Goal: Information Seeking & Learning: Find specific fact

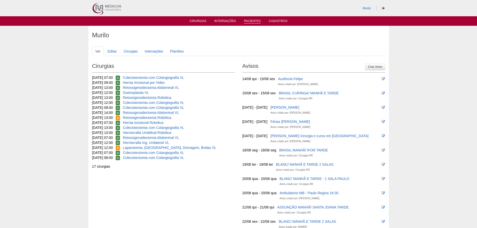
click at [248, 22] on link "Pacientes" at bounding box center [252, 21] width 17 height 4
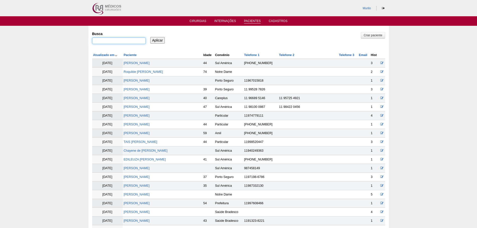
click at [123, 39] on input "Busca" at bounding box center [119, 41] width 54 height 7
paste input "KELLIANE SOUZA OKUZONO"
type input "KELLIANE SOUZA OKUZONO"
click at [150, 37] on input "Aplicar" at bounding box center [157, 40] width 15 height 7
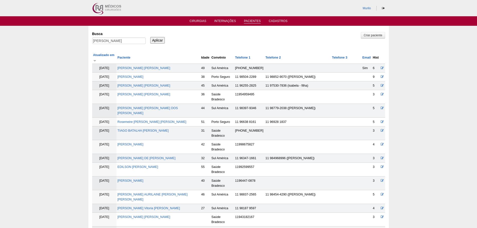
click at [144, 74] on td "KELLIANE SOUZA OKUZONO" at bounding box center [158, 77] width 84 height 9
click at [143, 75] on link "KELLIANE SOUZA OKUZONO" at bounding box center [130, 77] width 26 height 4
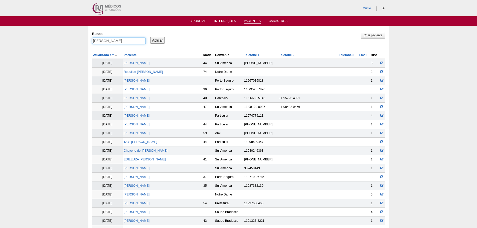
click at [98, 43] on input "KELLIANE SOUZA OKUZONO" at bounding box center [119, 41] width 54 height 7
paste input "[PERSON_NAME] [PERSON_NAME] DO [PERSON_NAME]"
type input "[PERSON_NAME] [PERSON_NAME] DO [PERSON_NAME],"
click at [150, 37] on input "Aplicar" at bounding box center [157, 40] width 15 height 7
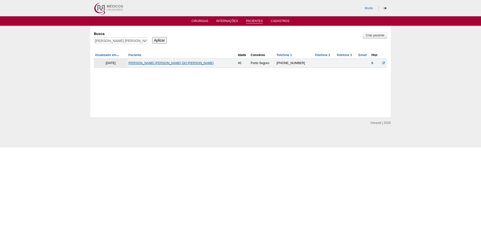
click at [155, 62] on link "[PERSON_NAME] [PERSON_NAME] DO [PERSON_NAME]" at bounding box center [170, 63] width 85 height 4
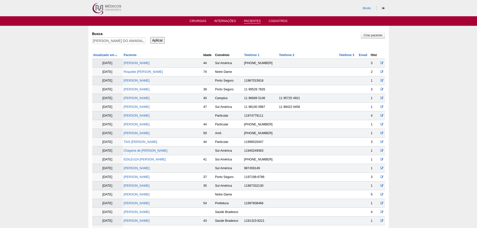
drag, startPoint x: 113, startPoint y: 46, endPoint x: 116, endPoint y: 44, distance: 3.0
click at [115, 45] on div "[PERSON_NAME] DO AMARAL," at bounding box center [119, 42] width 54 height 9
click at [116, 43] on input "[PERSON_NAME] DO AMARAL," at bounding box center [119, 41] width 54 height 7
paste input "[PERSON_NAME]"
type input "[PERSON_NAME]"
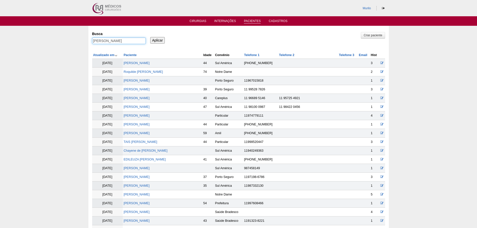
click at [150, 37] on input "Aplicar" at bounding box center [157, 40] width 15 height 7
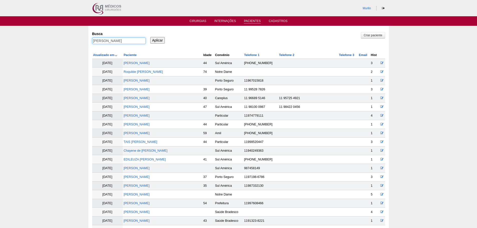
click at [108, 39] on input "[PERSON_NAME]" at bounding box center [119, 41] width 54 height 7
paste input "[PERSON_NAME]"
type input "[PERSON_NAME]"
click at [150, 37] on input "Aplicar" at bounding box center [157, 40] width 15 height 7
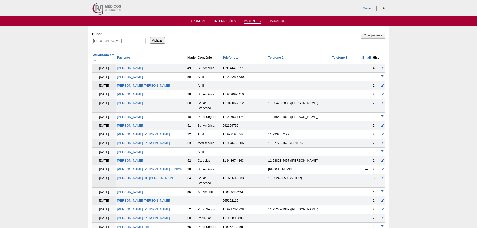
scroll to position [221, 0]
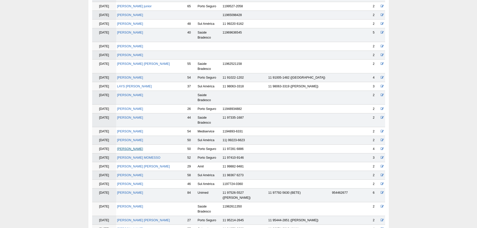
click at [143, 147] on link "Alexandre Vertematti" at bounding box center [130, 149] width 26 height 4
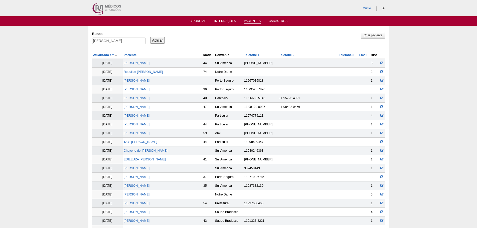
click at [101, 46] on div "Alexandre Vertematti" at bounding box center [119, 42] width 54 height 9
click at [106, 42] on input "Alexandre Vertematti" at bounding box center [119, 41] width 54 height 7
paste input "[PERSON_NAME]"
type input "[PERSON_NAME]"
click at [150, 37] on input "Aplicar" at bounding box center [157, 40] width 15 height 7
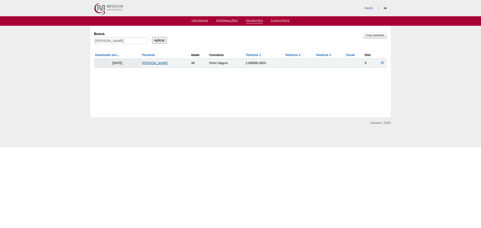
click at [168, 64] on link "[PERSON_NAME]" at bounding box center [155, 63] width 26 height 4
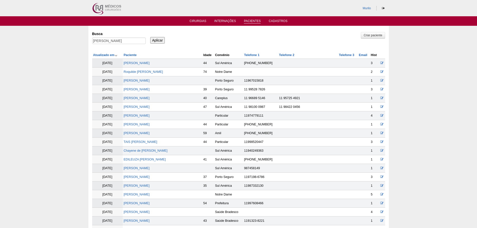
click at [97, 37] on div "Busca Sidneide Vieira do Nascimento" at bounding box center [120, 38] width 57 height 17
click at [107, 42] on input "Sidneide Vieira do Nascimento" at bounding box center [119, 41] width 54 height 7
paste input "DANUBIA SVAIGER DE BARROS"
type input "DANUBIA SVAIGER DE BARROS"
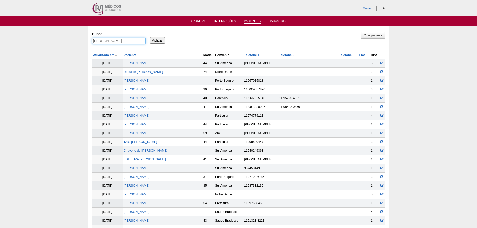
click at [150, 37] on input "Aplicar" at bounding box center [157, 40] width 15 height 7
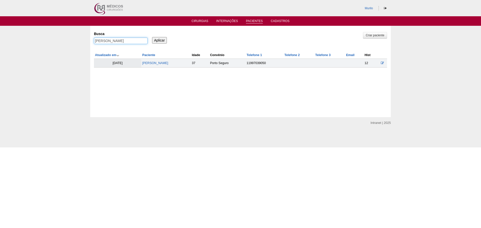
click at [111, 43] on input "[PERSON_NAME]" at bounding box center [121, 41] width 54 height 7
paste input "Ericleia [PERSON_NAME] dos [PERSON_NAME]"
type input "Ericleia [PERSON_NAME] dos [PERSON_NAME]"
click at [163, 40] on input "Aplicar" at bounding box center [159, 40] width 15 height 7
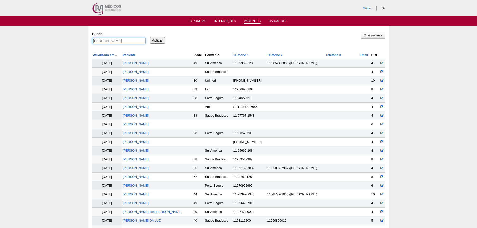
click at [102, 41] on input "[PERSON_NAME]" at bounding box center [119, 41] width 54 height 7
drag, startPoint x: 105, startPoint y: 41, endPoint x: 167, endPoint y: 38, distance: 62.4
click at [167, 38] on div "Busca Ericleia Leite dos Santos Aplicar" at bounding box center [238, 38] width 293 height 17
type input "Ericleia"
click at [150, 37] on input "Aplicar" at bounding box center [157, 40] width 15 height 7
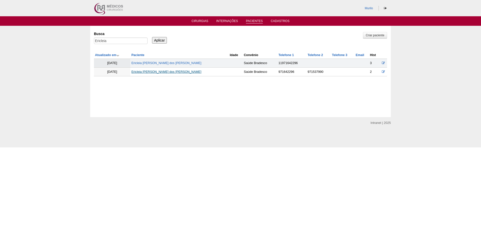
click at [164, 73] on link "Ericleia Leite dos Santos" at bounding box center [166, 72] width 70 height 4
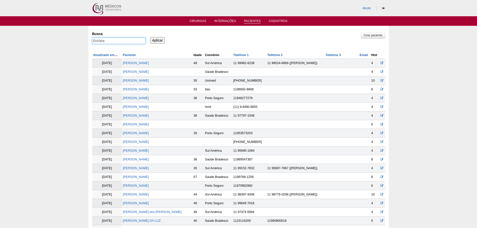
click at [123, 41] on input "Ericleia" at bounding box center [119, 41] width 54 height 7
paste input "CINTIA SANTOS SOARES DE CORREIA"
click at [150, 37] on input "Aplicar" at bounding box center [157, 40] width 15 height 7
type input "[PERSON_NAME],"
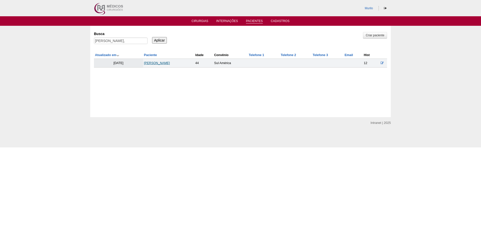
click at [170, 63] on link "CINTIA SANTOS SOARES DE CORREIA" at bounding box center [157, 63] width 26 height 4
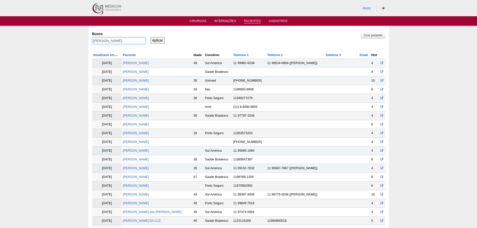
click at [127, 39] on input "CINTIA SANTOS SOARES DE CORREIA," at bounding box center [119, 41] width 54 height 7
paste input "VITORIA [PERSON_NAME] VIOLATO [PERSON_NAME]"
type input "VITORIA [PERSON_NAME] VIOLATO [PERSON_NAME]"
click at [150, 37] on input "Aplicar" at bounding box center [157, 40] width 15 height 7
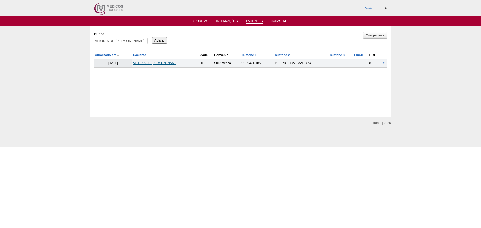
click at [143, 62] on link "VITORIA DE [PERSON_NAME]" at bounding box center [155, 63] width 45 height 4
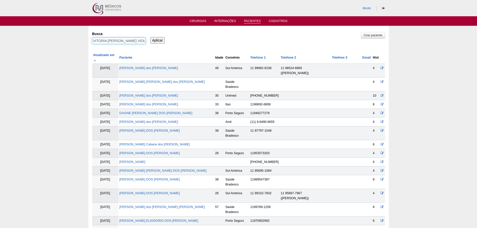
click at [99, 41] on input "VITORIA DE CARVALHO VIOLATO OLIVEIRA" at bounding box center [119, 41] width 54 height 7
paste input "Luís Carlos Girotto Júnior"
type input "Luís Carlos Girotto Júnior"
click at [150, 37] on input "Aplicar" at bounding box center [157, 40] width 15 height 7
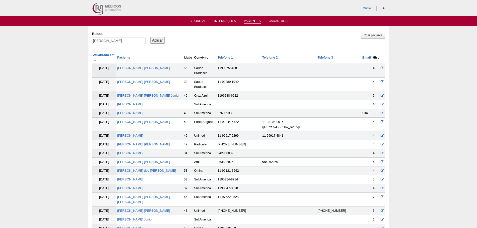
scroll to position [194, 0]
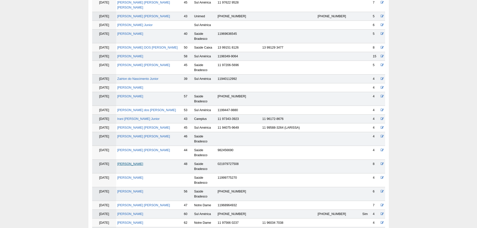
click at [143, 162] on link "[PERSON_NAME]" at bounding box center [130, 164] width 26 height 4
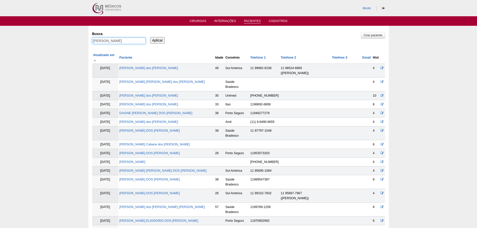
click at [105, 41] on input "[PERSON_NAME]" at bounding box center [119, 41] width 54 height 7
paste input "Maria Augusta Pires Leal"
type input "Maria Augusta Pires Leal"
click at [150, 37] on input "Aplicar" at bounding box center [157, 40] width 15 height 7
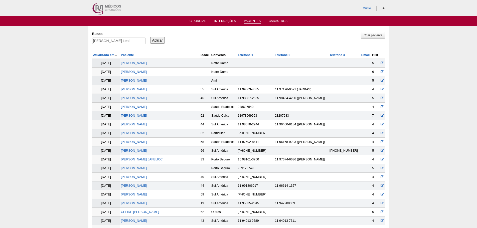
scroll to position [370, 0]
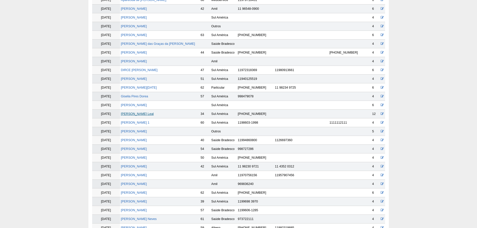
click at [140, 115] on link "Maria Augusta Pires Leal" at bounding box center [137, 114] width 33 height 4
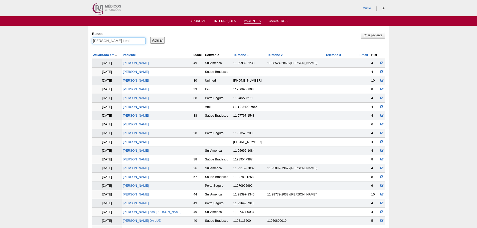
click at [123, 42] on input "Maria Augusta Pires Leal" at bounding box center [119, 41] width 54 height 7
paste input "ANGELICA DO COUTO CASTANHEIRA"
type input "ANGELICA DO COUTO CASTANHEIRA"
click at [150, 37] on input "Aplicar" at bounding box center [157, 40] width 15 height 7
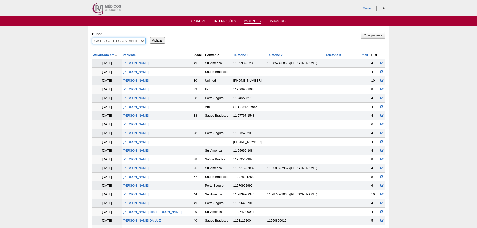
click at [150, 37] on input "Aplicar" at bounding box center [157, 40] width 15 height 7
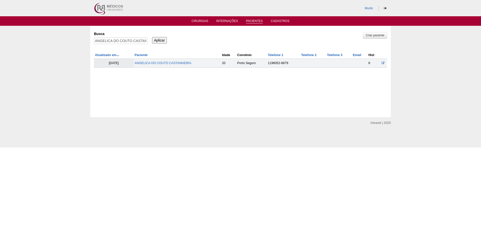
click at [158, 60] on td "ANGELICA DO COUTO CASTANHEIRA" at bounding box center [176, 63] width 87 height 9
click at [158, 62] on link "ANGELICA DO COUTO CASTANHEIRA" at bounding box center [162, 63] width 57 height 4
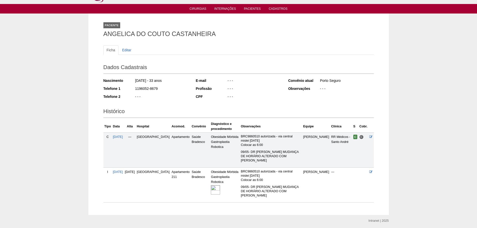
scroll to position [21, 0]
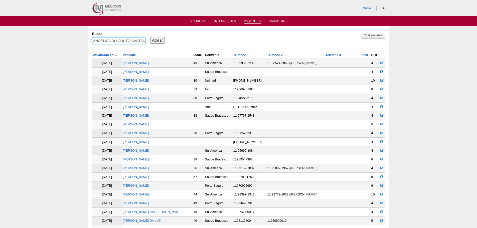
click at [122, 43] on input "ANGELICA DO COUTO CASTANHEIRA" at bounding box center [119, 41] width 54 height 7
paste input "Renata Andrea da Silva Souza"
click at [122, 43] on input "Renata Andrea da Silva Souza" at bounding box center [119, 41] width 54 height 7
paste input "text"
type input "Renata Andrea da Silva Souza"
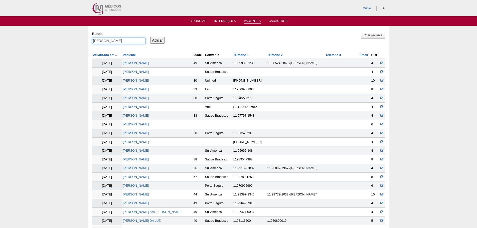
click at [150, 37] on input "Aplicar" at bounding box center [157, 40] width 15 height 7
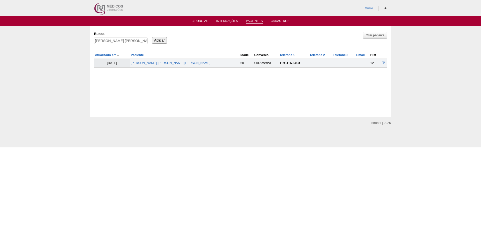
click at [152, 66] on td "[PERSON_NAME] [PERSON_NAME] [PERSON_NAME]" at bounding box center [185, 63] width 110 height 9
click at [154, 66] on td "Renata Andrea da Silva Souza" at bounding box center [185, 63] width 110 height 9
click at [155, 64] on link "Renata Andrea da Silva Souza" at bounding box center [171, 63] width 80 height 4
click at [123, 45] on div "Renata Andrea da Silva Souza" at bounding box center [121, 42] width 54 height 9
click at [123, 42] on input "Renata Andrea da Silva Souza" at bounding box center [121, 41] width 54 height 7
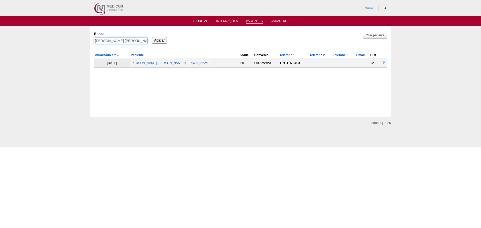
paste input "[PERSON_NAME] [PERSON_NAME]"
type input "[PERSON_NAME] [PERSON_NAME]"
click at [152, 37] on input "Aplicar" at bounding box center [159, 40] width 15 height 7
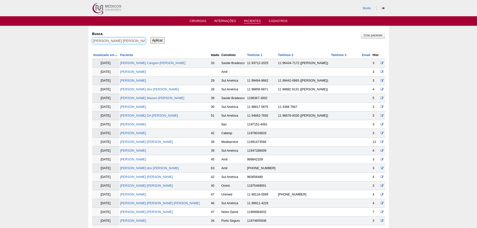
click at [123, 42] on input "[PERSON_NAME] [PERSON_NAME]" at bounding box center [119, 41] width 54 height 7
click at [136, 144] on link "[PERSON_NAME] [PERSON_NAME]" at bounding box center [146, 142] width 53 height 4
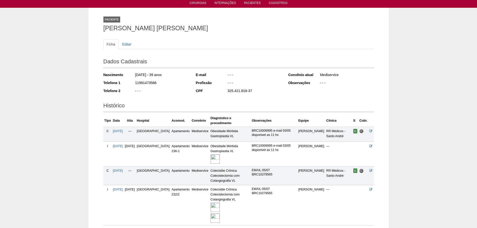
scroll to position [53, 0]
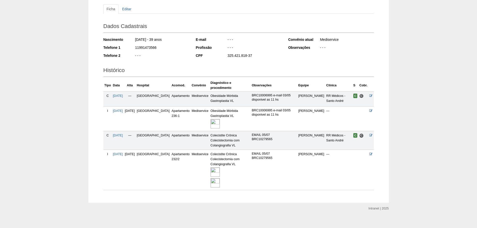
click at [210, 180] on img at bounding box center [214, 182] width 9 height 9
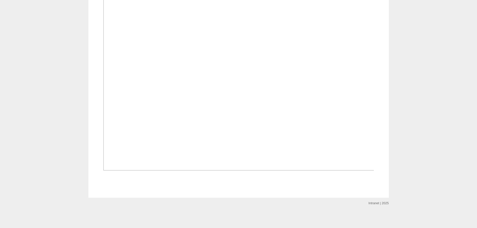
scroll to position [626, 0]
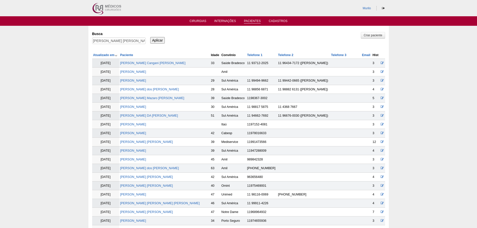
drag, startPoint x: 130, startPoint y: 45, endPoint x: 137, endPoint y: 40, distance: 9.0
click at [132, 44] on div "GABRIELA BASTOS MELLINGER" at bounding box center [119, 42] width 54 height 9
click at [137, 40] on input "[PERSON_NAME]" at bounding box center [119, 41] width 54 height 7
paste input "Luzinete da Silva Cantarelli"
type input "[PERSON_NAME]"
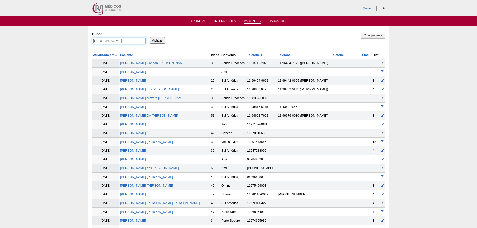
click at [150, 37] on input "Aplicar" at bounding box center [157, 40] width 15 height 7
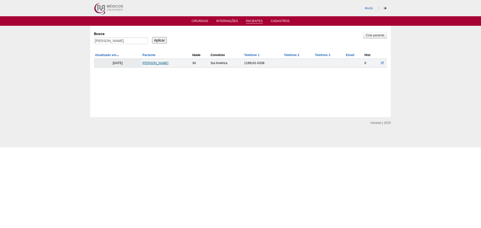
click at [157, 62] on link "Luzinete da Silva Cantarelli" at bounding box center [155, 63] width 26 height 4
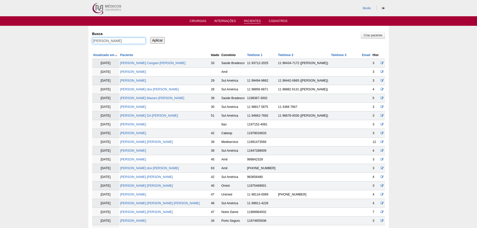
click at [110, 40] on input "Luzinete da Silva Cantarelli" at bounding box center [119, 41] width 54 height 7
paste input "Karina França Tomich"
type input "Karina França Tomich"
click at [150, 37] on input "Aplicar" at bounding box center [157, 40] width 15 height 7
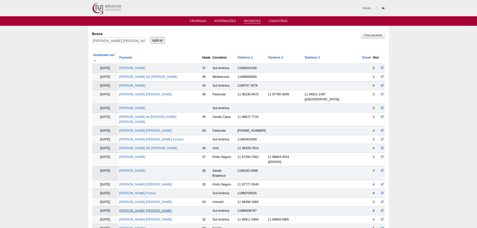
click at [144, 209] on link "[PERSON_NAME] [PERSON_NAME]" at bounding box center [145, 211] width 53 height 4
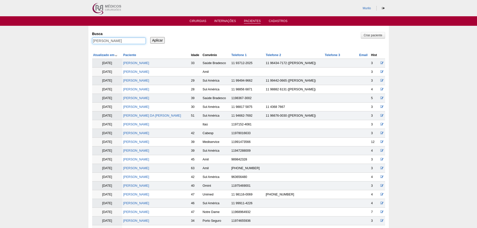
click at [113, 42] on input "Karina França Tomich" at bounding box center [119, 41] width 54 height 7
paste input "[PERSON_NAME] Chabariberi"
type input "[PERSON_NAME] Chabariberi"
click at [150, 37] on input "Aplicar" at bounding box center [157, 40] width 15 height 7
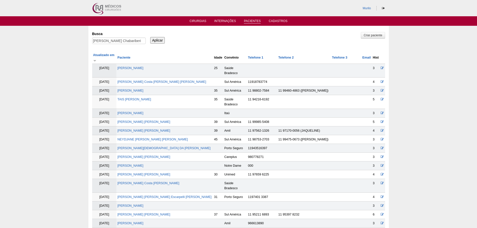
scroll to position [282, 0]
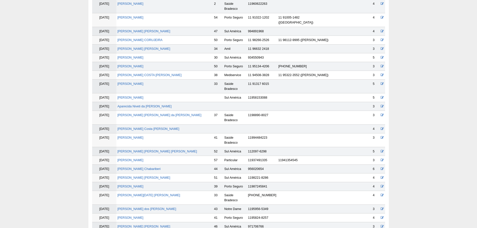
click at [136, 165] on td "[PERSON_NAME] Chabariberi" at bounding box center [164, 169] width 97 height 9
click at [136, 167] on link "Marcela Costa Chabariberi" at bounding box center [138, 169] width 43 height 4
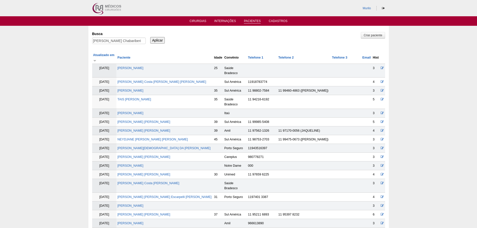
scroll to position [280, 0]
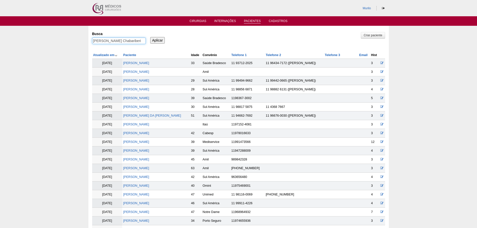
click at [125, 39] on input "[PERSON_NAME] Chabariberi" at bounding box center [119, 41] width 54 height 7
paste input "Carla Aparecida da SIlvaIvarosk"
type input "Carla Aparecida da SIlvaIvaroski"
click at [150, 37] on input "Aplicar" at bounding box center [157, 40] width 15 height 7
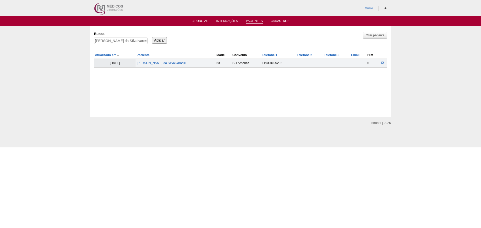
click at [168, 66] on td "[PERSON_NAME] da SIlvaIvaroski" at bounding box center [175, 63] width 80 height 9
click at [174, 63] on link "Carla Aparecida da SIlvaIvaroski" at bounding box center [160, 63] width 49 height 4
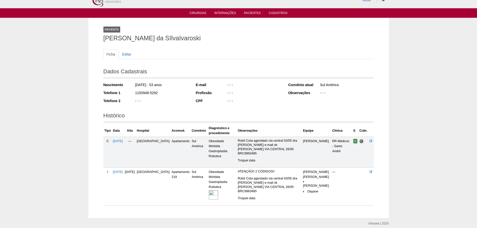
scroll to position [28, 0]
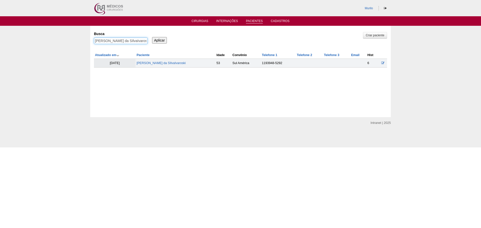
click at [119, 38] on input "Carla Aparecida da SIlvaIvaroski" at bounding box center [121, 41] width 54 height 7
paste input "ristiane Ferreira Commodaro"
type input "Cristiane Ferreira Commodaro"
click at [152, 37] on input "Aplicar" at bounding box center [159, 40] width 15 height 7
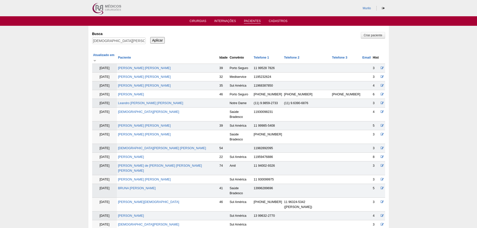
scroll to position [475, 0]
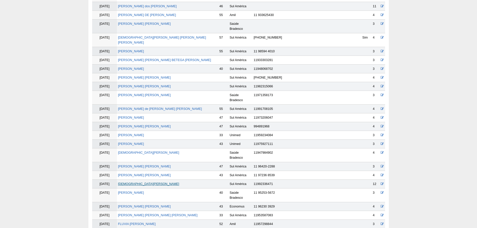
click at [152, 182] on link "[DEMOGRAPHIC_DATA][PERSON_NAME]" at bounding box center [148, 184] width 61 height 4
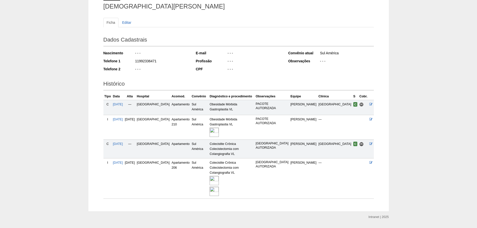
scroll to position [45, 0]
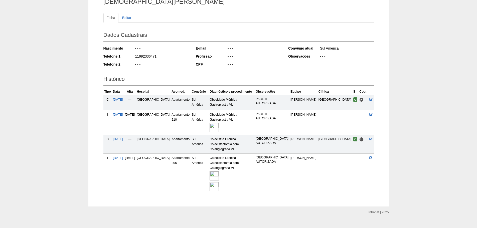
click at [216, 182] on img at bounding box center [213, 186] width 9 height 9
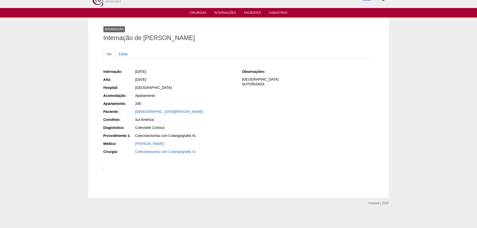
scroll to position [450, 0]
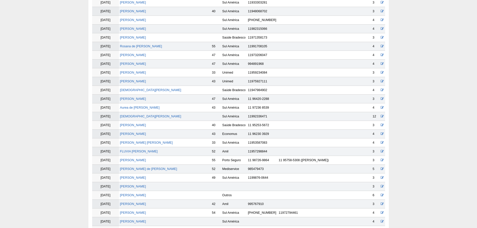
scroll to position [472, 0]
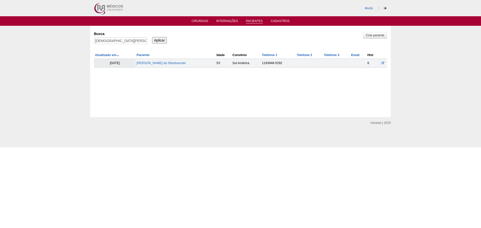
drag, startPoint x: 105, startPoint y: 37, endPoint x: 105, endPoint y: 40, distance: 3.5
click at [105, 39] on div "Busca [PERSON_NAME]" at bounding box center [122, 38] width 57 height 17
click at [105, 40] on input "[DEMOGRAPHIC_DATA][PERSON_NAME]" at bounding box center [121, 41] width 54 height 7
paste input "[PERSON_NAME]"
type input "[PERSON_NAME]"
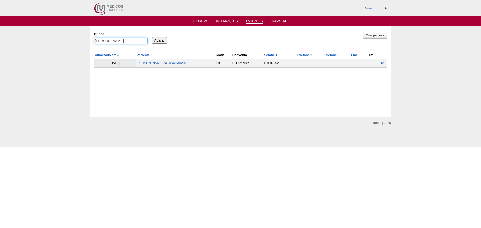
click at [152, 37] on input "Aplicar" at bounding box center [159, 40] width 15 height 7
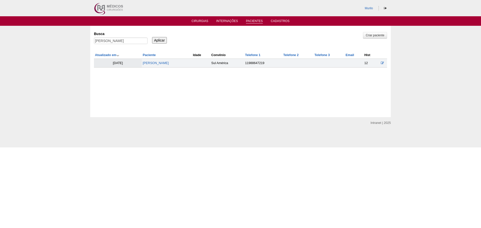
click at [157, 66] on td "[PERSON_NAME]" at bounding box center [167, 63] width 50 height 9
click at [162, 63] on link "[PERSON_NAME]" at bounding box center [156, 63] width 26 height 4
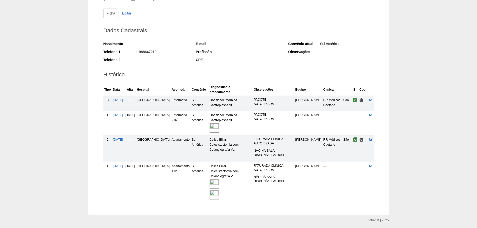
scroll to position [50, 0]
click at [209, 192] on img at bounding box center [213, 193] width 9 height 9
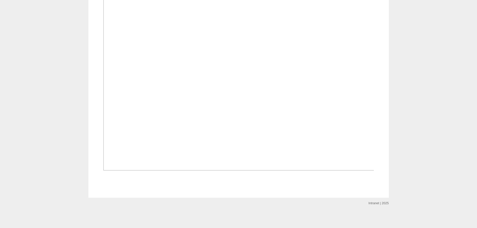
scroll to position [526, 0]
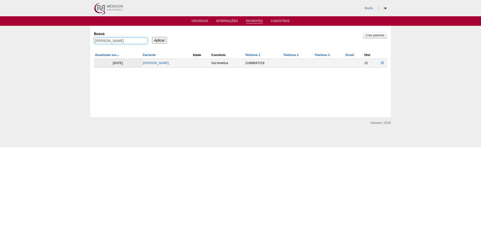
click at [132, 40] on input "[PERSON_NAME]" at bounding box center [121, 41] width 54 height 7
paste input "[PERSON_NAME]"
type input "[PERSON_NAME]"
click at [152, 37] on input "Aplicar" at bounding box center [159, 40] width 15 height 7
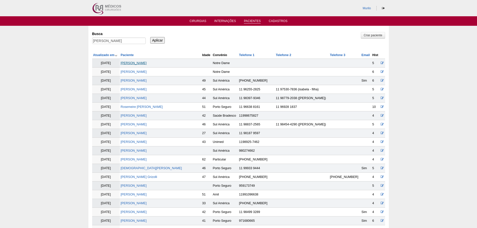
scroll to position [770, 0]
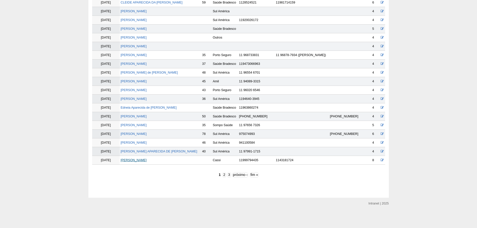
click at [147, 160] on link "Kelly Aparecida Souza Freitas" at bounding box center [134, 160] width 26 height 4
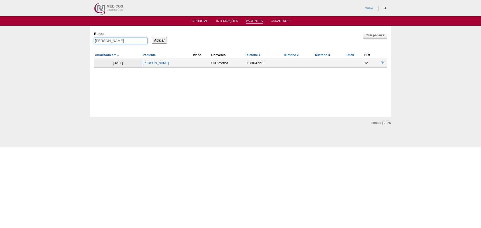
click at [103, 41] on input "Kelly Aparecida Souza Freitas" at bounding box center [121, 41] width 54 height 7
paste input "Cintia Cristina Nascimento de Jesu"
type input "Cintia [PERSON_NAME] de [DEMOGRAPHIC_DATA]"
click at [152, 37] on input "Aplicar" at bounding box center [159, 40] width 15 height 7
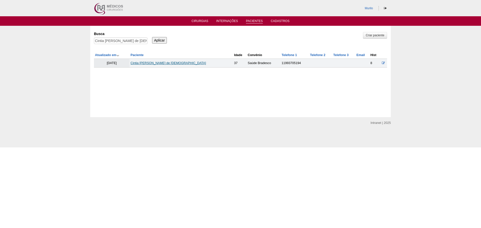
click at [172, 63] on link "Cintia [PERSON_NAME] de [DEMOGRAPHIC_DATA]" at bounding box center [167, 63] width 75 height 4
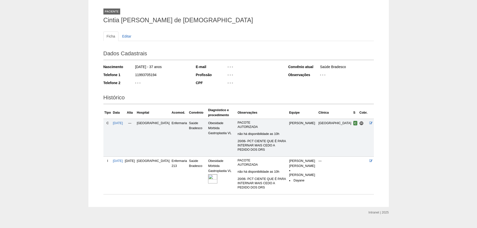
scroll to position [27, 0]
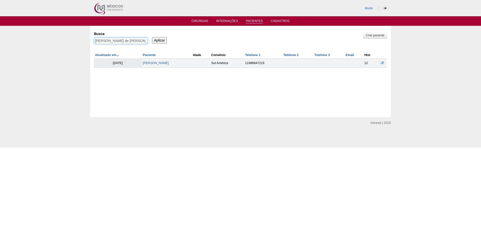
click at [121, 40] on input "Cintia [PERSON_NAME] de [DEMOGRAPHIC_DATA]" at bounding box center [121, 41] width 54 height 7
paste input "ARLOS FELIPE SHIRASUNA IGNACIO"
type input "CARLOS FELIPE SHIRASUNA IGNACIO"
click at [152, 37] on input "Aplicar" at bounding box center [159, 40] width 15 height 7
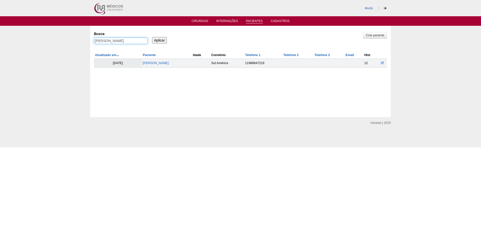
click at [136, 43] on input "[PERSON_NAME] SHIRASUNA [PERSON_NAME]" at bounding box center [121, 41] width 54 height 7
paste input "Alan Edmilson do Nascimento"
type input "Alan Edmilson do Nascimento"
click at [152, 37] on input "Aplicar" at bounding box center [159, 40] width 15 height 7
click at [167, 64] on link "[PERSON_NAME]" at bounding box center [154, 63] width 26 height 4
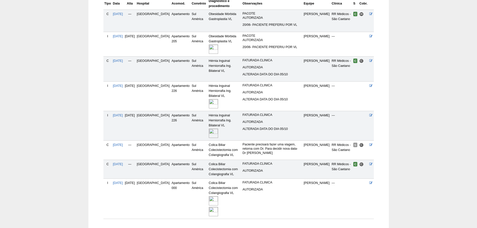
scroll to position [168, 0]
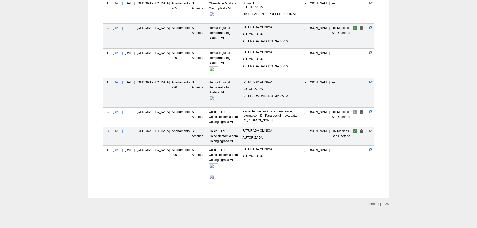
click at [209, 175] on img at bounding box center [213, 178] width 9 height 9
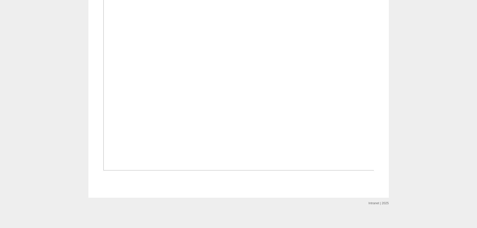
scroll to position [701, 0]
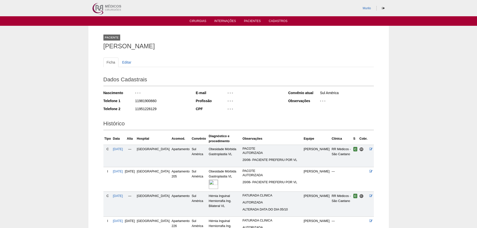
scroll to position [168, 0]
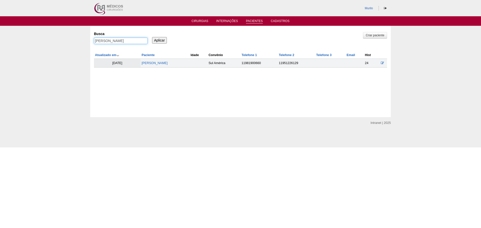
click at [135, 38] on input "[PERSON_NAME]" at bounding box center [121, 41] width 54 height 7
paste input "VICTORIA SANTOS DELICIO PEREIRA"
type input "VICTORIA SANTOS DELICIO PEREIRA"
click at [152, 37] on input "Aplicar" at bounding box center [159, 40] width 15 height 7
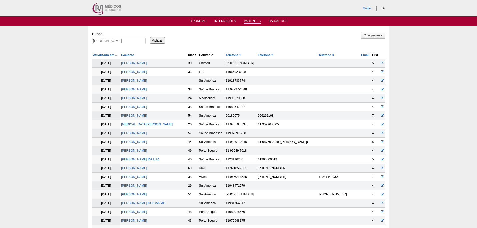
scroll to position [536, 0]
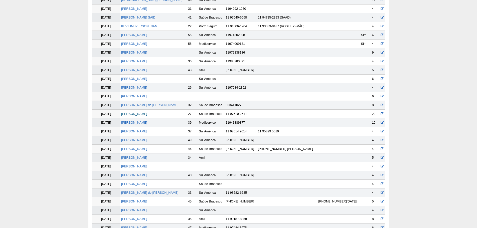
click at [141, 113] on link "[PERSON_NAME] DELICIO [PERSON_NAME]" at bounding box center [134, 114] width 26 height 4
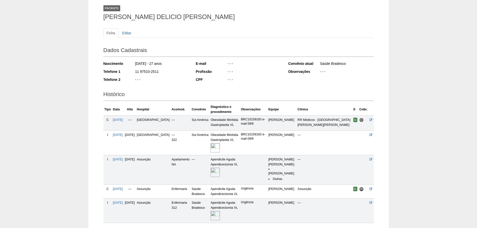
scroll to position [67, 0]
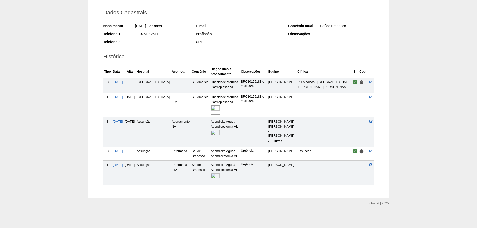
click at [210, 135] on img at bounding box center [214, 134] width 9 height 9
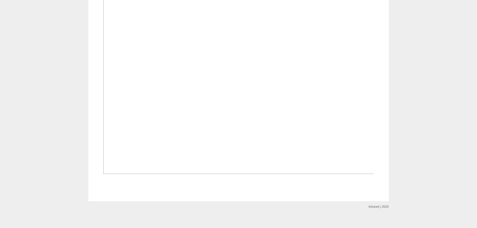
scroll to position [275, 0]
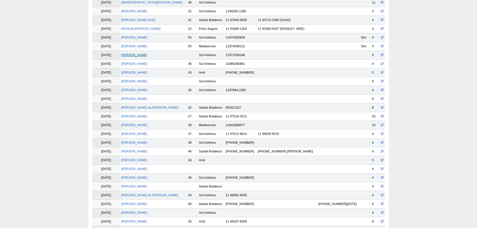
scroll to position [534, 0]
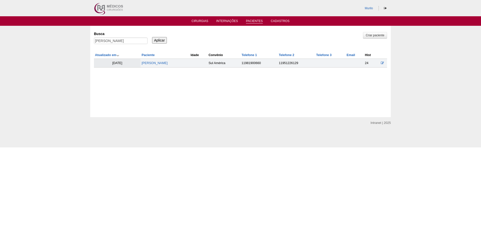
click at [127, 37] on div "Busca [PERSON_NAME]" at bounding box center [122, 38] width 57 height 17
click at [127, 38] on input "[PERSON_NAME]" at bounding box center [121, 41] width 54 height 7
click at [127, 40] on input "[PERSON_NAME]" at bounding box center [121, 41] width 54 height 7
paste input "[PERSON_NAME]"
type input "[PERSON_NAME]"
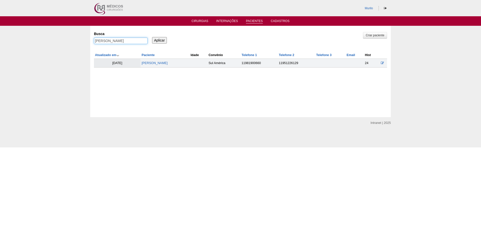
click at [152, 37] on input "Aplicar" at bounding box center [159, 40] width 15 height 7
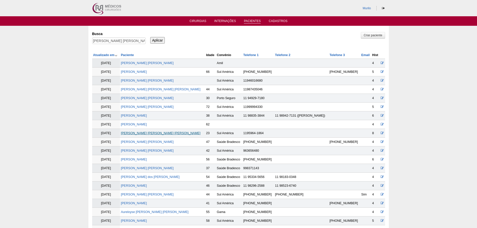
click at [150, 131] on link "[PERSON_NAME] [PERSON_NAME] [PERSON_NAME]" at bounding box center [161, 133] width 80 height 4
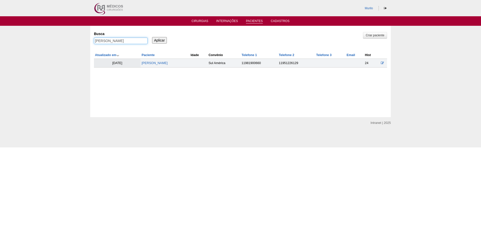
click at [111, 41] on input "[PERSON_NAME] [PERSON_NAME] [PERSON_NAME]" at bounding box center [121, 41] width 54 height 7
paste input "Renata Angelica da Silva"
type input "Renata Angelica da Silva"
click at [152, 37] on input "Aplicar" at bounding box center [159, 40] width 15 height 7
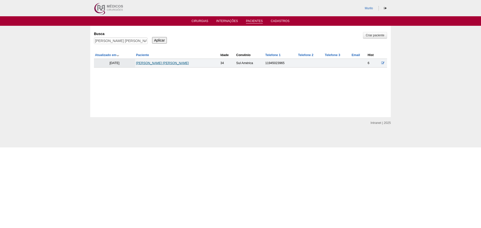
click at [153, 64] on link "[PERSON_NAME]" at bounding box center [162, 63] width 53 height 4
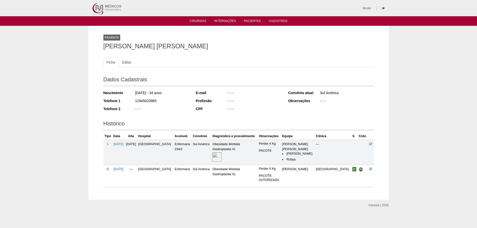
scroll to position [2, 0]
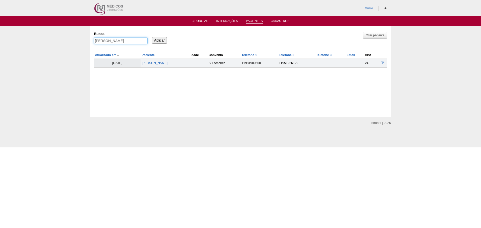
click at [141, 43] on input "[PERSON_NAME]" at bounding box center [121, 41] width 54 height 7
paste input "[PERSON_NAME]"
type input "[PERSON_NAME]"
click at [156, 44] on div "Busca [PERSON_NAME] Aplicar" at bounding box center [240, 38] width 293 height 17
click at [160, 40] on input "Aplicar" at bounding box center [159, 40] width 15 height 7
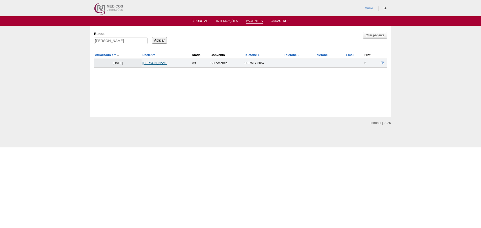
click at [160, 63] on link "Vanessa Montilha Paro de Sá" at bounding box center [155, 63] width 26 height 4
click at [107, 40] on input "[PERSON_NAME]" at bounding box center [121, 41] width 54 height 7
paste input "THIAGO MANZANO DOS SANTOS"
type input "[PERSON_NAME] DOS [PERSON_NAME]"
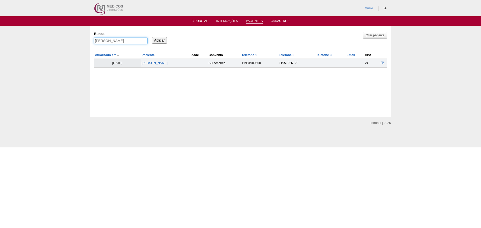
click at [152, 37] on input "Aplicar" at bounding box center [159, 40] width 15 height 7
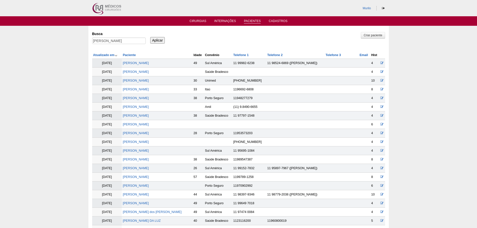
click at [103, 41] on input "THIAGO MANZANO DOS SANTOS" at bounding box center [119, 41] width 54 height 7
drag, startPoint x: 110, startPoint y: 39, endPoint x: 170, endPoint y: 39, distance: 59.8
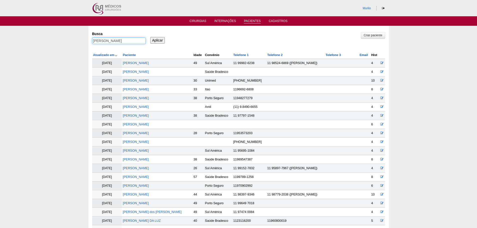
click at [169, 39] on div "Busca THIAGO MANZANO DOS SANTOS Aplicar" at bounding box center [238, 38] width 293 height 17
type input "THIAGO"
click at [150, 37] on input "Aplicar" at bounding box center [157, 40] width 15 height 7
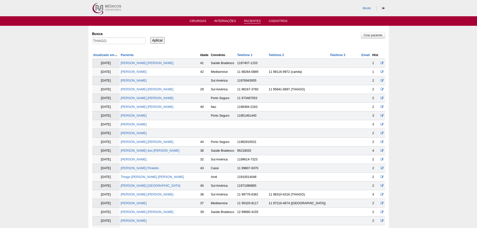
scroll to position [186, 0]
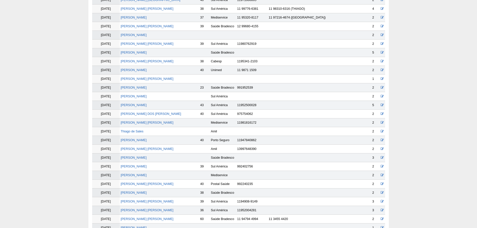
click at [163, 112] on td "THIAGO MANZANO DOS SANTOS" at bounding box center [160, 114] width 80 height 9
click at [164, 113] on link "THIAGO MANZANO DOS SANTOS" at bounding box center [151, 114] width 60 height 4
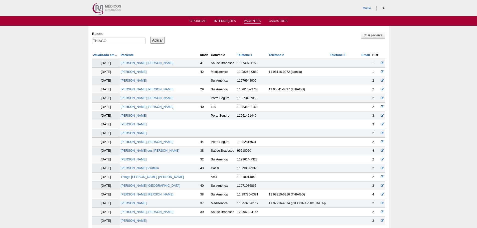
scroll to position [183, 0]
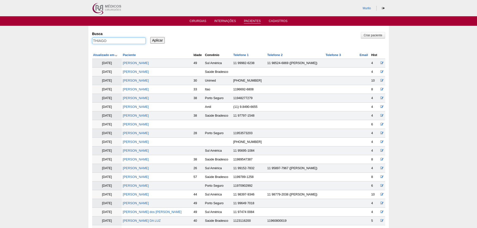
click at [127, 43] on input "THIAGO" at bounding box center [119, 41] width 54 height 7
paste input "[PERSON_NAME]"
type input "LEONARDO RODRIGUES DE SALES"
click at [150, 37] on input "Aplicar" at bounding box center [157, 40] width 15 height 7
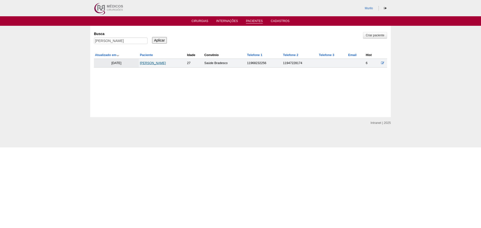
click at [140, 62] on link "[PERSON_NAME]" at bounding box center [153, 63] width 26 height 4
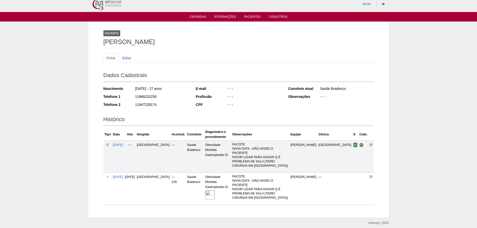
scroll to position [8, 0]
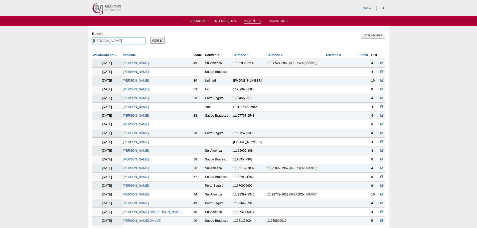
click at [108, 42] on input "LEONARDO RODRIGUES DE SALES" at bounding box center [119, 41] width 54 height 7
paste input "[PERSON_NAME]"
type input "[PERSON_NAME]"
click at [150, 37] on input "Aplicar" at bounding box center [157, 40] width 15 height 7
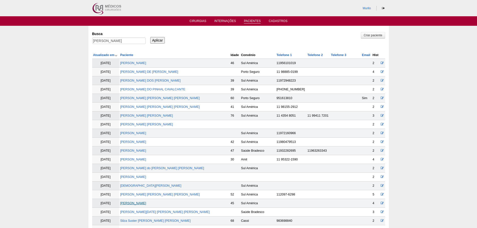
click at [125, 205] on link "KRICIA FONSECA" at bounding box center [133, 203] width 26 height 4
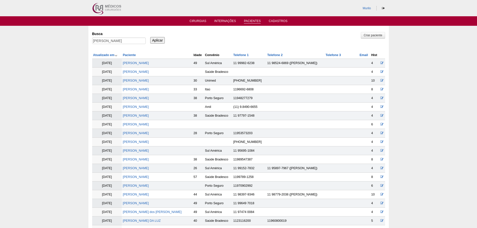
click at [136, 46] on div "KRICIA FONSECA" at bounding box center [119, 42] width 54 height 9
click at [135, 43] on input "KRICIA FONSECA" at bounding box center [119, 41] width 54 height 7
paste input "Stéphany Lang"
type input "Stéphany Lang"
click at [150, 37] on input "Aplicar" at bounding box center [157, 40] width 15 height 7
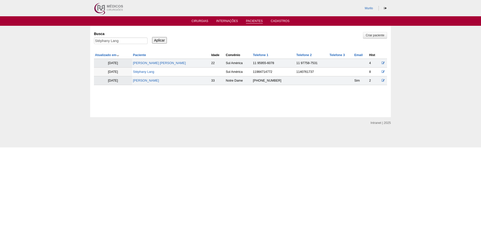
click at [143, 74] on td "Stéphany Lang" at bounding box center [171, 72] width 78 height 9
click at [145, 73] on link "Stéphany Lang" at bounding box center [143, 72] width 21 height 4
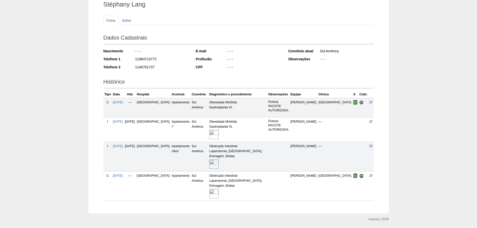
scroll to position [48, 0]
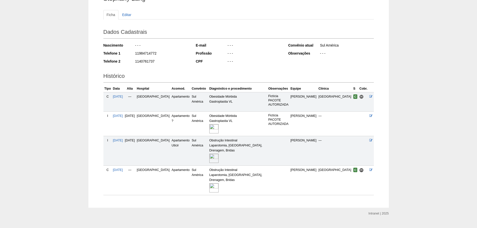
click at [218, 154] on img at bounding box center [213, 158] width 9 height 9
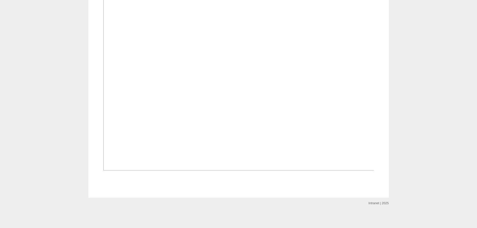
scroll to position [275, 0]
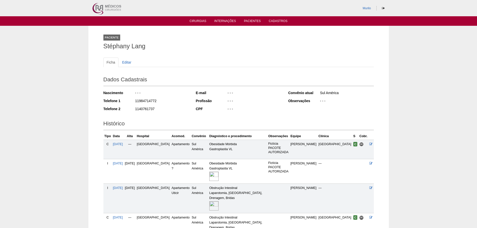
scroll to position [48, 0]
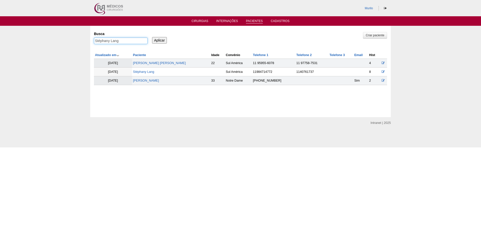
click at [135, 39] on input "Stéphany Lang" at bounding box center [121, 41] width 54 height 7
paste input "Anderson Luciano Ribeiro"
type input "Anderson Luciano Ribeiro"
click at [152, 37] on input "Aplicar" at bounding box center [159, 40] width 15 height 7
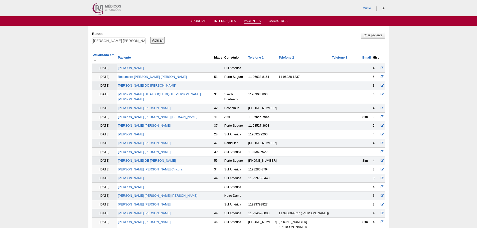
scroll to position [238, 0]
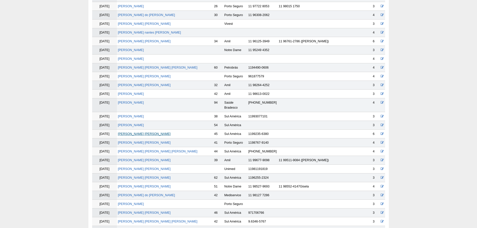
click at [133, 132] on link "Anderson Luciano Ribeiro" at bounding box center [144, 134] width 53 height 4
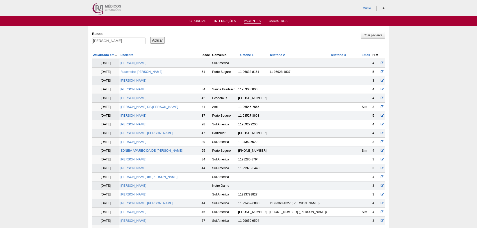
scroll to position [236, 0]
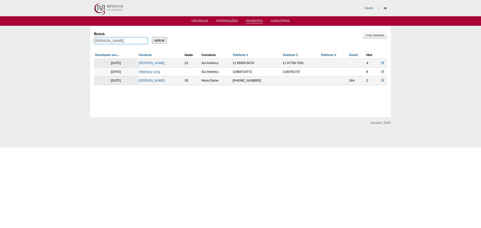
click at [101, 41] on input "[PERSON_NAME]" at bounding box center [121, 41] width 54 height 7
paste input "[PERSON_NAME]"
click at [73, 57] on div "Pacientes Criar paciente [GEOGRAPHIC_DATA] [PERSON_NAME] Aplicar Atualizado em …" at bounding box center [240, 71] width 481 height 91
drag, startPoint x: 202, startPoint y: 41, endPoint x: 287, endPoint y: 41, distance: 84.6
click at [287, 41] on div "Busca Carlos Eduardo Garcia Macieira Aplicar" at bounding box center [240, 38] width 293 height 17
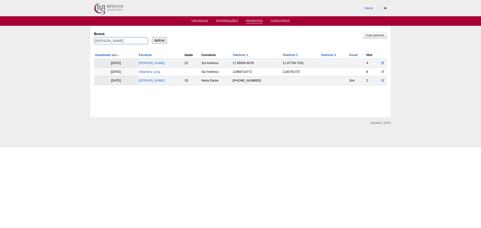
type input "[PERSON_NAME]"
click at [152, 37] on input "Aplicar" at bounding box center [159, 40] width 15 height 7
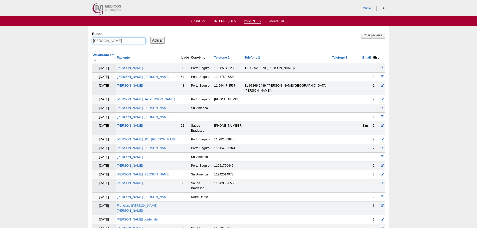
click at [113, 42] on input "[PERSON_NAME]" at bounding box center [119, 41] width 54 height 7
click at [150, 37] on input "Aplicar" at bounding box center [157, 40] width 15 height 7
click at [105, 40] on input "Carlos" at bounding box center [119, 41] width 54 height 7
paste input "[PERSON_NAME]"
type input "[PERSON_NAME]"
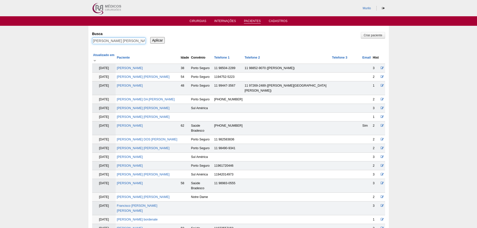
click at [150, 37] on input "Aplicar" at bounding box center [157, 40] width 15 height 7
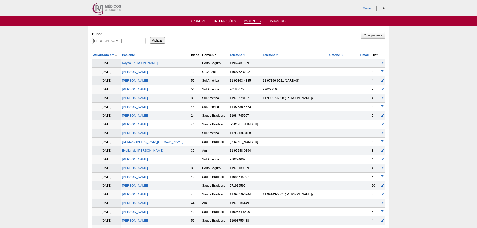
click at [92, 38] on input "[PERSON_NAME]" at bounding box center [119, 41] width 54 height 7
click at [150, 37] on input "Aplicar" at bounding box center [157, 40] width 15 height 7
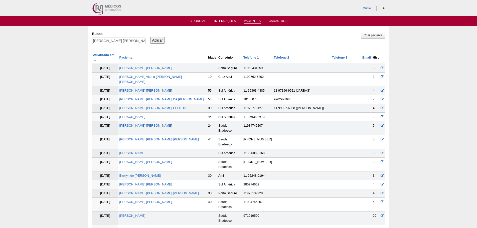
click at [125, 47] on div "Debora Alves Cavalcante" at bounding box center [119, 42] width 54 height 9
drag, startPoint x: 109, startPoint y: 44, endPoint x: 99, endPoint y: 40, distance: 10.7
click at [108, 43] on input "Debora Alves Cavalcante" at bounding box center [119, 41] width 54 height 7
drag, startPoint x: 106, startPoint y: 42, endPoint x: 202, endPoint y: 43, distance: 95.6
click at [197, 43] on div "Busca Debora Alves Cavalcante Aplicar" at bounding box center [238, 38] width 293 height 17
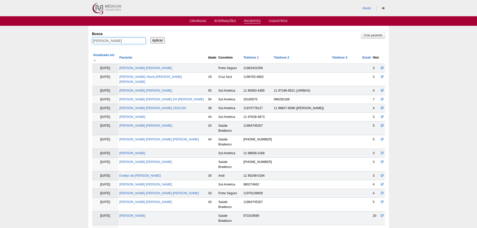
type input "Debora"
click at [150, 37] on input "Aplicar" at bounding box center [157, 40] width 15 height 7
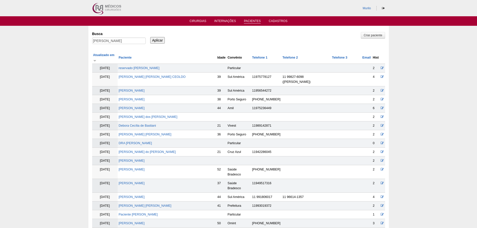
scroll to position [317, 0]
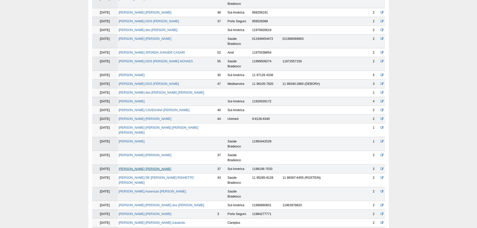
click at [127, 167] on link "[PERSON_NAME] [PERSON_NAME]" at bounding box center [145, 169] width 53 height 4
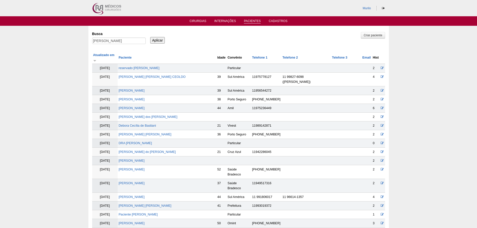
scroll to position [315, 0]
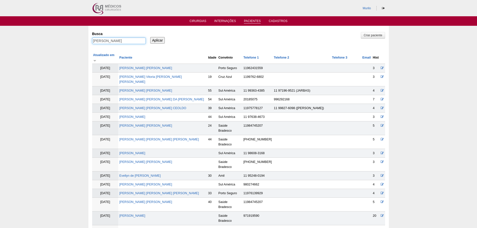
click at [122, 39] on input "Debora" at bounding box center [119, 41] width 54 height 7
paste input "[PERSON_NAME]"
type input "[PERSON_NAME]"
click at [150, 37] on input "Aplicar" at bounding box center [157, 40] width 15 height 7
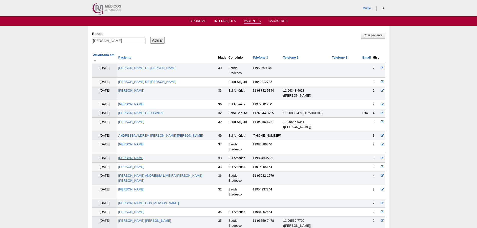
click at [139, 156] on link "Andressa Rossato" at bounding box center [131, 158] width 26 height 4
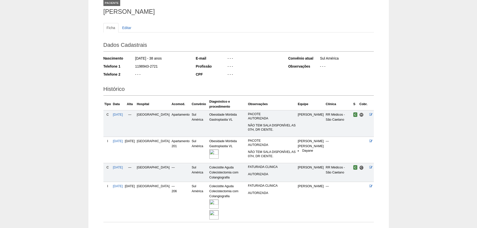
scroll to position [75, 0]
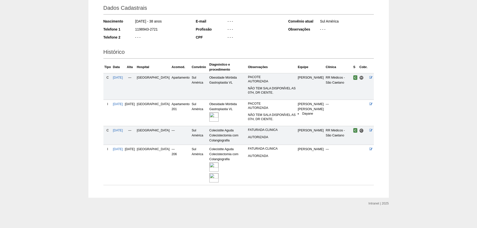
click at [209, 164] on img at bounding box center [213, 166] width 9 height 9
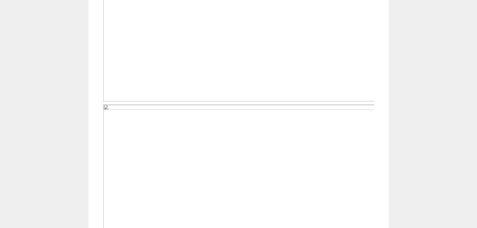
scroll to position [375, 0]
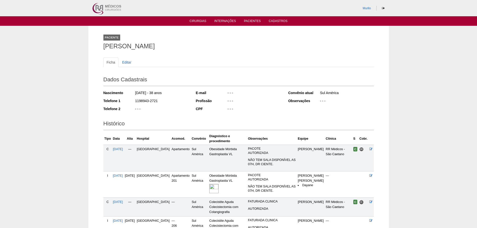
scroll to position [75, 0]
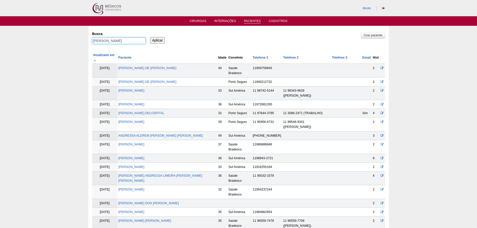
click at [119, 39] on input "Andressa Rossato" at bounding box center [119, 41] width 54 height 7
paste input "[PERSON_NAME] DOLIFE [PERSON_NAME]"
type input "[PERSON_NAME] DOLIFE [PERSON_NAME]"
click at [150, 37] on input "Aplicar" at bounding box center [157, 40] width 15 height 7
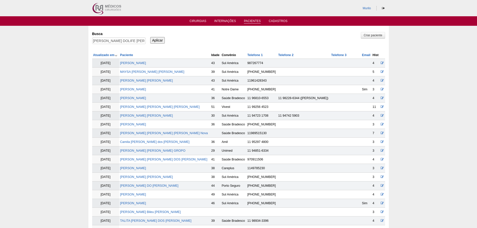
scroll to position [133, 0]
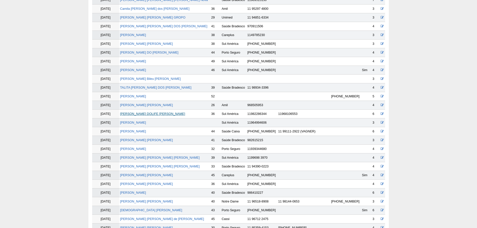
click at [145, 116] on link "[PERSON_NAME] DOLIFE [PERSON_NAME]" at bounding box center [152, 114] width 65 height 4
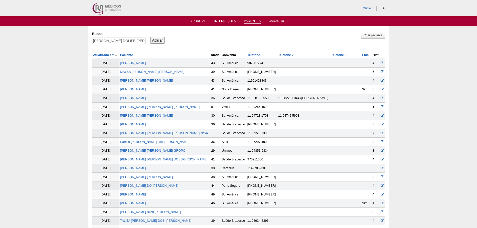
scroll to position [131, 0]
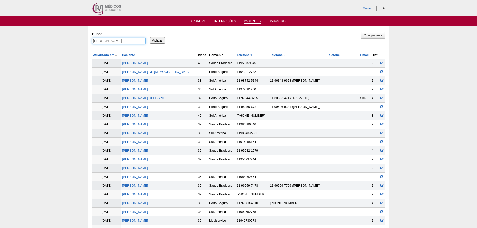
click at [139, 43] on input "[PERSON_NAME] DOLIFE [PERSON_NAME]" at bounding box center [119, 41] width 54 height 7
paste input "ABIO EDUARDO SILVA"
type input "FABIO EDUARDO SILVA"
click at [150, 37] on input "Aplicar" at bounding box center [157, 40] width 15 height 7
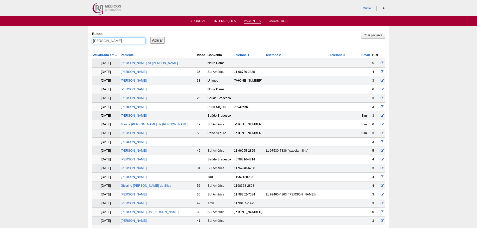
drag, startPoint x: 103, startPoint y: 40, endPoint x: 172, endPoint y: 27, distance: 70.4
type input "FABIO"
click at [150, 37] on input "Aplicar" at bounding box center [157, 40] width 15 height 7
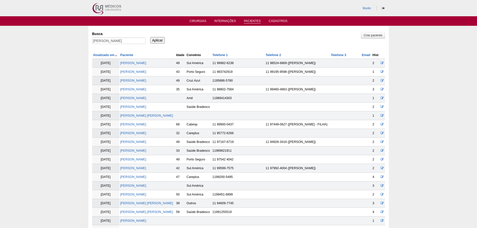
scroll to position [378, 0]
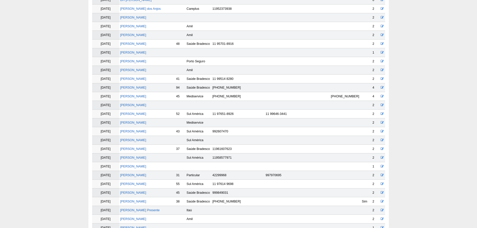
click at [132, 112] on td "[PERSON_NAME]" at bounding box center [147, 114] width 56 height 9
click at [135, 112] on td "[PERSON_NAME]" at bounding box center [147, 114] width 56 height 9
click at [135, 112] on link "[PERSON_NAME]" at bounding box center [133, 114] width 26 height 4
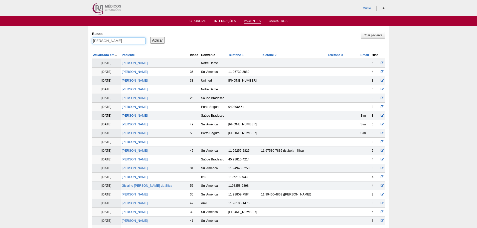
click at [101, 42] on input "FABIO" at bounding box center [119, 41] width 54 height 7
paste input "[PERSON_NAME]"
type input "[PERSON_NAME]"
click at [150, 37] on input "Aplicar" at bounding box center [157, 40] width 15 height 7
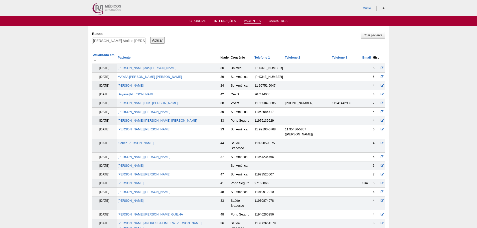
scroll to position [256, 0]
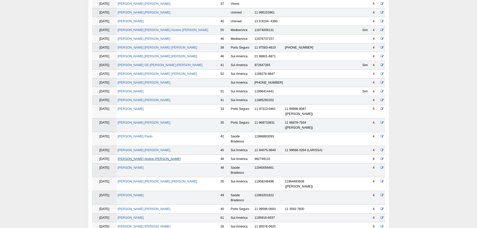
click at [131, 157] on link "[PERSON_NAME] Atoline [PERSON_NAME]" at bounding box center [149, 159] width 63 height 4
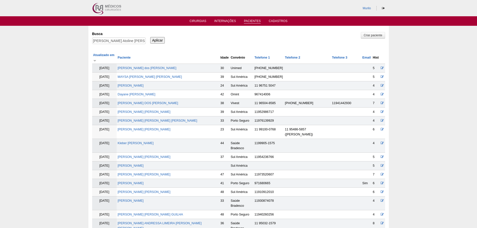
scroll to position [253, 0]
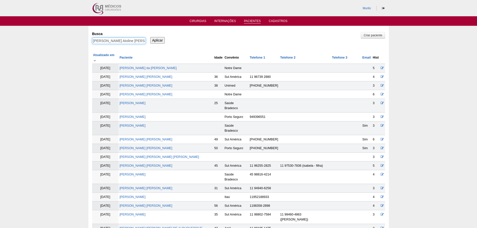
click at [104, 40] on input "Juliana Gomes Atoline Correa" at bounding box center [119, 41] width 54 height 7
paste input "Nara Regina do Carmo Costa Lopes"
type input "Nara Regina do Carmo Costa Lopes"
click at [150, 37] on input "Aplicar" at bounding box center [157, 40] width 15 height 7
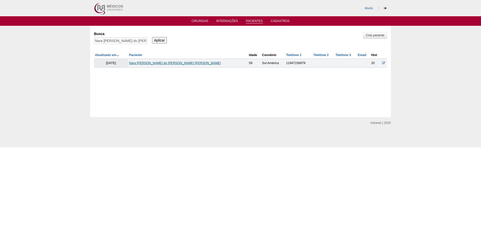
click at [157, 62] on link "Nara Regina do Carmo Costa Lopes" at bounding box center [175, 63] width 92 height 4
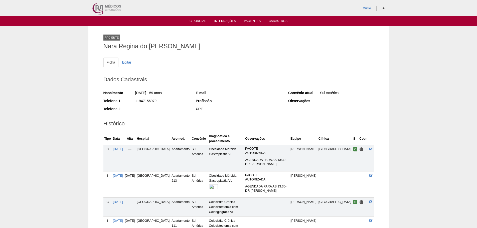
scroll to position [67, 0]
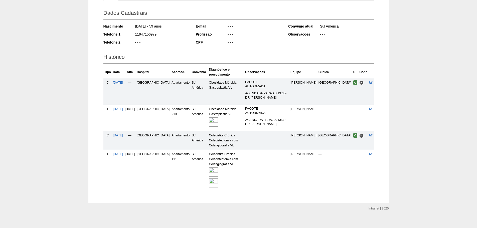
click at [210, 178] on img at bounding box center [213, 182] width 9 height 9
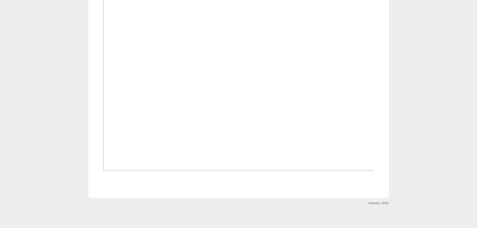
scroll to position [601, 0]
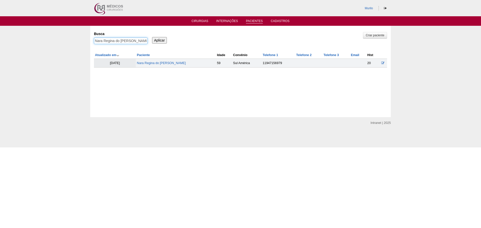
click at [99, 43] on input "Nara Regina do [PERSON_NAME]" at bounding box center [121, 41] width 54 height 7
paste input "VINICIUS BARROS BASILIO"
type input "VINICIUS BARROS BASILIO"
click at [152, 37] on input "Aplicar" at bounding box center [159, 40] width 15 height 7
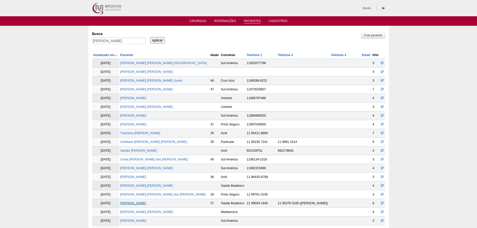
click at [136, 204] on link "[PERSON_NAME]" at bounding box center [133, 203] width 26 height 4
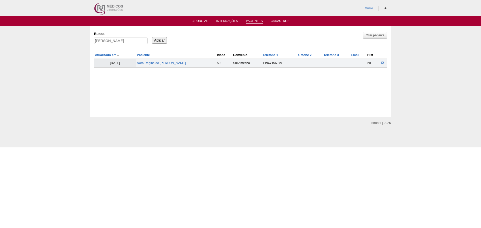
drag, startPoint x: 96, startPoint y: 47, endPoint x: 99, endPoint y: 43, distance: 5.7
click at [99, 44] on div "Criar paciente Busca VINICIUS BARROS BASILIO Aplicar Atualizado em Paciente Ida…" at bounding box center [240, 49] width 293 height 38
click at [100, 43] on input "VINICIUS BARROS BASILIO" at bounding box center [121, 41] width 54 height 7
paste input "[PERSON_NAME]"
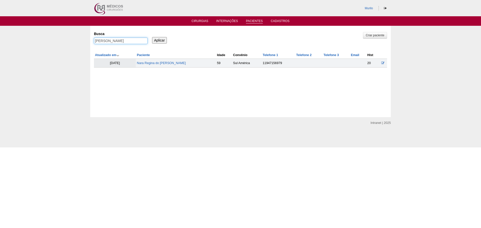
type input "[PERSON_NAME]"
click at [152, 37] on input "Aplicar" at bounding box center [159, 40] width 15 height 7
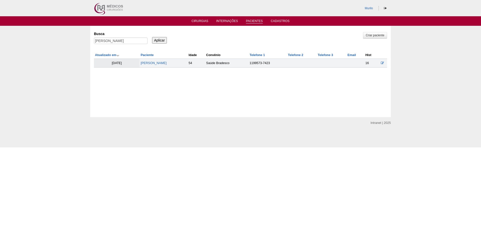
click at [143, 66] on td "[PERSON_NAME]" at bounding box center [163, 63] width 48 height 9
click at [143, 65] on td "[PERSON_NAME]" at bounding box center [163, 63] width 48 height 9
click at [144, 65] on td "[PERSON_NAME]" at bounding box center [163, 63] width 48 height 9
click at [144, 65] on link "[PERSON_NAME]" at bounding box center [153, 63] width 26 height 4
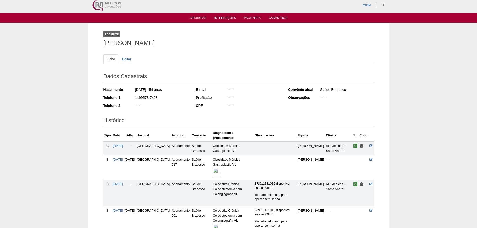
scroll to position [49, 0]
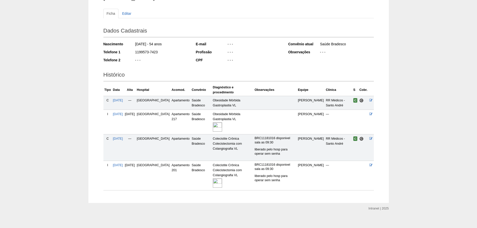
click at [213, 178] on img at bounding box center [217, 182] width 9 height 9
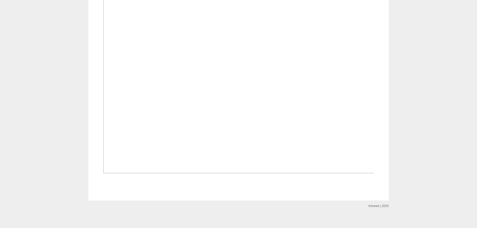
scroll to position [275, 0]
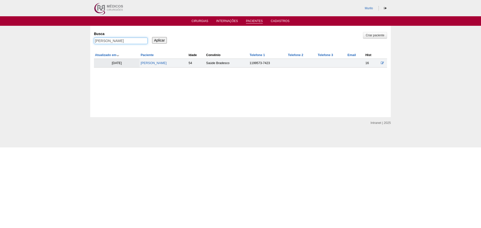
click at [128, 41] on input "[PERSON_NAME]" at bounding box center [121, 41] width 54 height 7
paste input "[PERSON_NAME]"
type input "[PERSON_NAME]"
click at [152, 37] on input "Aplicar" at bounding box center [159, 40] width 15 height 7
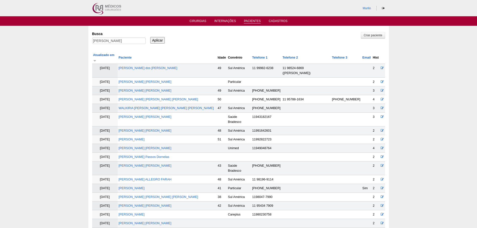
scroll to position [186, 0]
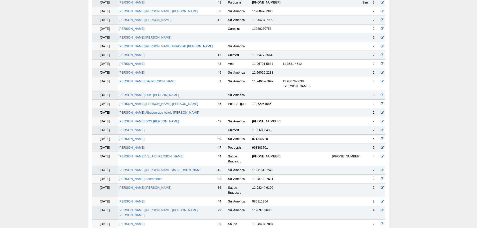
click at [130, 135] on td "[PERSON_NAME]" at bounding box center [167, 139] width 99 height 9
click at [131, 137] on link "[PERSON_NAME]" at bounding box center [132, 139] width 26 height 4
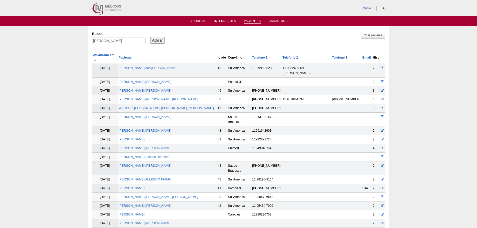
scroll to position [183, 0]
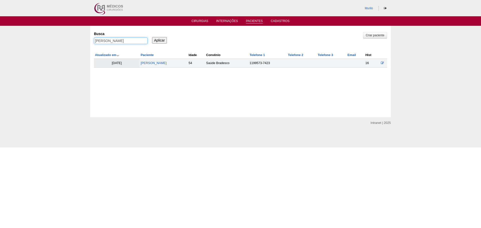
click at [105, 41] on input "FLAVIA MARTINI" at bounding box center [121, 41] width 54 height 7
paste input "[PERSON_NAME] RAYRA [PERSON_NAME]"
type input "[PERSON_NAME] RAYRA [PERSON_NAME]"
click at [152, 37] on input "Aplicar" at bounding box center [159, 40] width 15 height 7
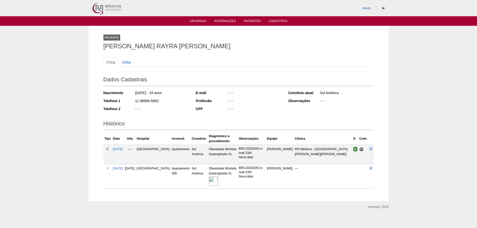
scroll to position [4, 0]
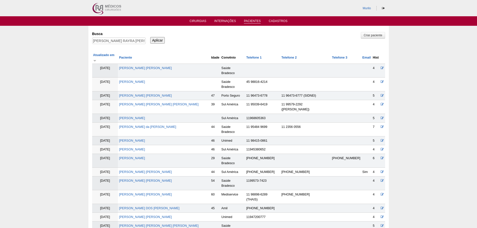
drag, startPoint x: 102, startPoint y: 36, endPoint x: 102, endPoint y: 39, distance: 3.0
click at [102, 36] on label "Busca" at bounding box center [119, 33] width 54 height 5
click at [102, 38] on input "VANESSA RAYRA MAIA FREITAS" at bounding box center [119, 41] width 54 height 7
click at [102, 42] on input "VANESSA RAYRA MAIA FREITAS" at bounding box center [119, 41] width 54 height 7
paste input "[PERSON_NAME]"
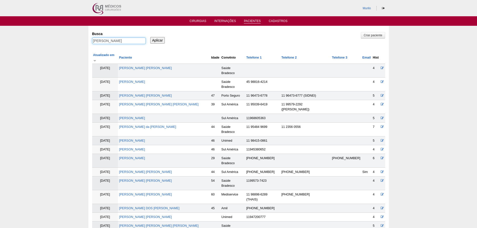
type input "[PERSON_NAME]"
click at [150, 37] on input "Aplicar" at bounding box center [157, 40] width 15 height 7
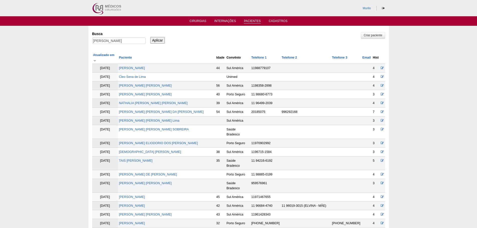
scroll to position [387, 0]
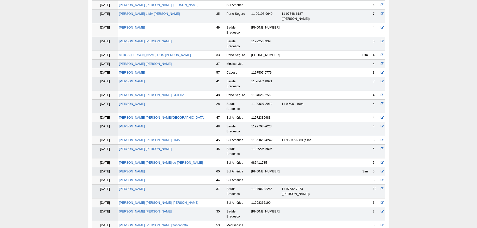
click at [133, 185] on td "[PERSON_NAME]" at bounding box center [166, 192] width 97 height 14
click at [133, 187] on link "[PERSON_NAME]" at bounding box center [132, 189] width 26 height 4
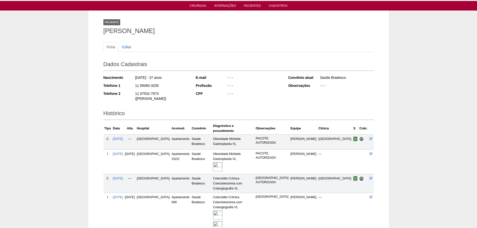
scroll to position [45, 0]
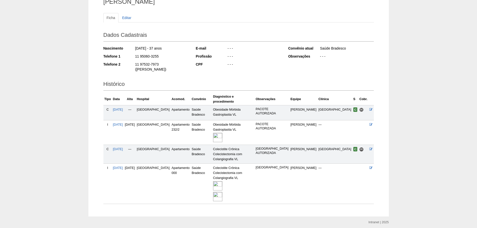
click at [222, 181] on img at bounding box center [217, 185] width 9 height 9
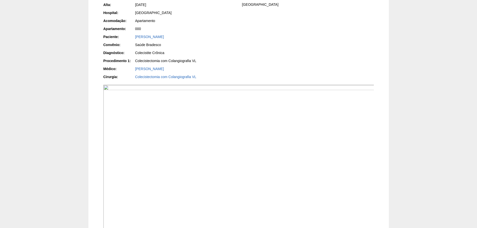
scroll to position [75, 0]
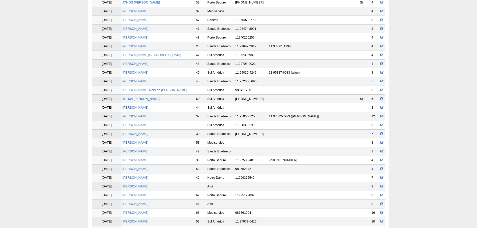
scroll to position [385, 0]
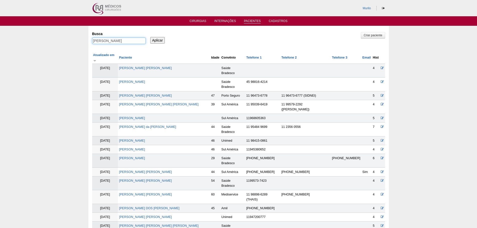
click at [113, 39] on input "CINTHIA CRISTINA LIMA" at bounding box center [119, 41] width 54 height 7
paste input "Fernando Fernandes"
type input "[PERSON_NAME]"
click at [150, 37] on input "Aplicar" at bounding box center [157, 40] width 15 height 7
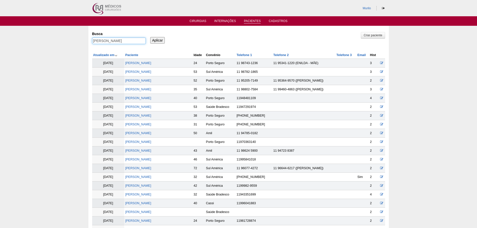
drag, startPoint x: 142, startPoint y: 42, endPoint x: 171, endPoint y: 41, distance: 29.1
click at [169, 41] on div "Busca Fernando Fernandes Aplicar" at bounding box center [238, 38] width 293 height 17
type input "[PERSON_NAME]"
click at [150, 37] on input "Aplicar" at bounding box center [157, 40] width 15 height 7
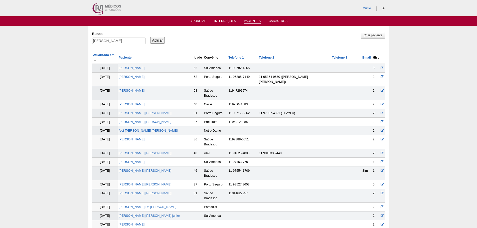
scroll to position [326, 0]
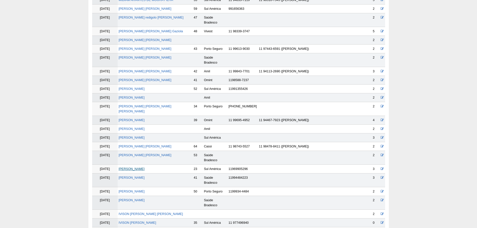
click at [143, 167] on link "[PERSON_NAME]" at bounding box center [132, 169] width 26 height 4
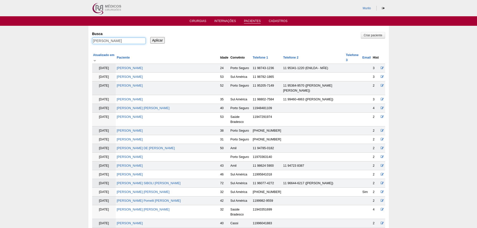
click at [115, 41] on input "Fernando" at bounding box center [119, 41] width 54 height 7
paste input "Marcio Donadio dos Santos Sampai"
type input "Marcio Donadio dos Santos Sampaio"
click at [150, 37] on input "Aplicar" at bounding box center [157, 40] width 15 height 7
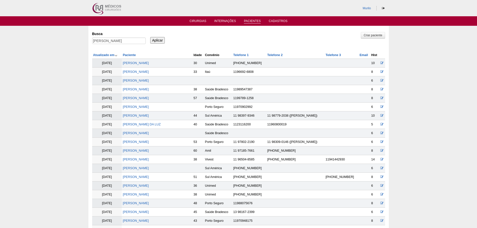
scroll to position [764, 0]
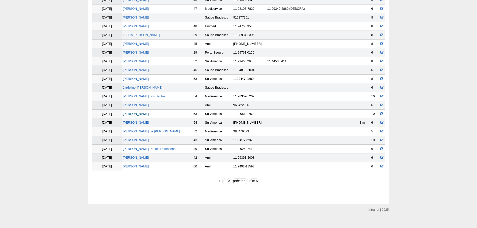
click at [133, 114] on link "[PERSON_NAME] dos [PERSON_NAME]" at bounding box center [136, 114] width 26 height 4
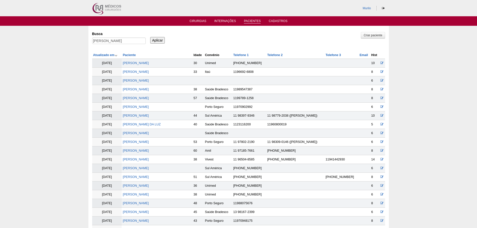
scroll to position [761, 0]
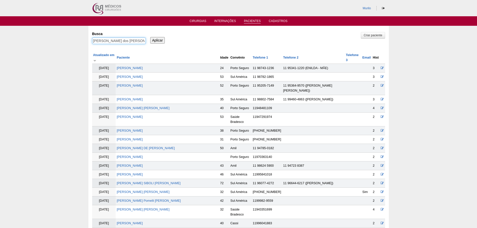
click at [95, 39] on input "[PERSON_NAME]" at bounding box center [119, 41] width 54 height 7
click at [123, 41] on input "[PERSON_NAME]" at bounding box center [119, 41] width 54 height 7
paste input "[PERSON_NAME] [PERSON_NAME] Bitu"
type input "[PERSON_NAME] [PERSON_NAME] Bitu"
click at [150, 37] on input "Aplicar" at bounding box center [157, 40] width 15 height 7
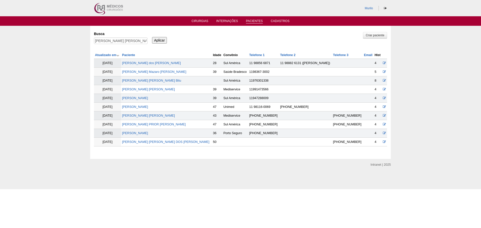
click at [94, 38] on input "[PERSON_NAME] [PERSON_NAME] Bitu" at bounding box center [121, 41] width 54 height 7
click at [149, 79] on link "[PERSON_NAME] [PERSON_NAME] Bitu" at bounding box center [151, 81] width 59 height 4
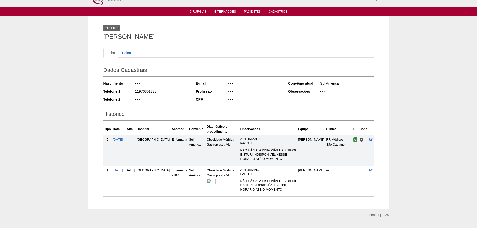
scroll to position [21, 0]
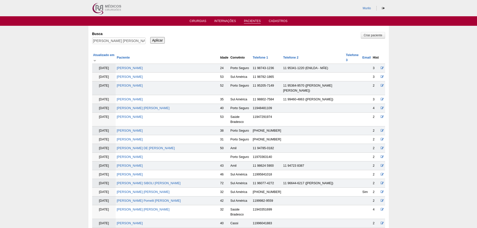
click at [102, 37] on div "Busca Alana Gabriela Olario Bitu" at bounding box center [120, 38] width 57 height 17
click at [104, 37] on div "Busca Alana Gabriela Olario Bitu" at bounding box center [120, 38] width 57 height 17
click at [103, 42] on input "[PERSON_NAME] [PERSON_NAME] Bitu" at bounding box center [119, 41] width 54 height 7
click at [150, 37] on input "Aplicar" at bounding box center [157, 40] width 15 height 7
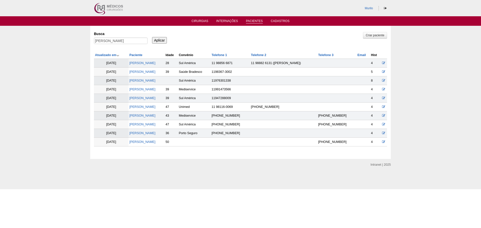
click at [109, 47] on div "Criar paciente Busca Alana Gabriela Olario Bitu Aplicar Atualizado em Paciente …" at bounding box center [240, 88] width 293 height 117
click at [114, 43] on input "[PERSON_NAME] [PERSON_NAME] Bitu" at bounding box center [121, 41] width 54 height 7
paste input "KELLY CRISTINA MATEUS"
type input "[PERSON_NAME]"
click at [152, 37] on input "Aplicar" at bounding box center [159, 40] width 15 height 7
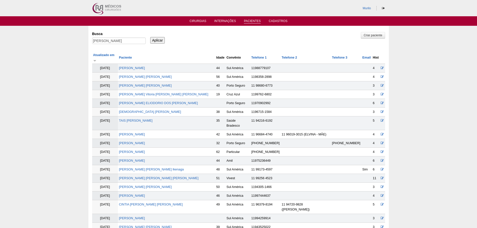
scroll to position [361, 0]
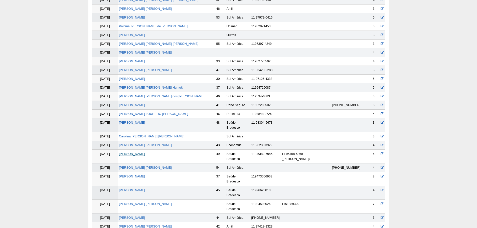
click at [145, 150] on td "[PERSON_NAME]" at bounding box center [166, 157] width 97 height 14
click at [145, 152] on link "[PERSON_NAME]" at bounding box center [132, 154] width 26 height 4
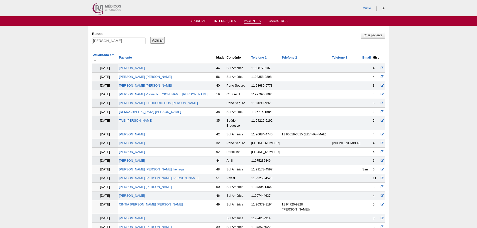
scroll to position [358, 0]
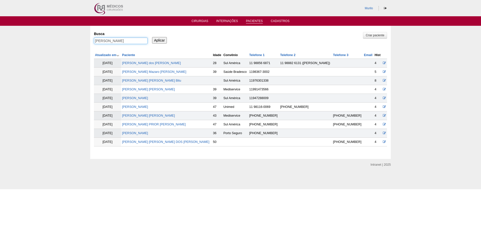
click at [118, 42] on input "[PERSON_NAME]" at bounding box center [121, 41] width 54 height 7
paste input "[PERSON_NAME] DO [PERSON_NAME]"
type input "[PERSON_NAME] DO [PERSON_NAME]"
click at [152, 37] on input "Aplicar" at bounding box center [159, 40] width 15 height 7
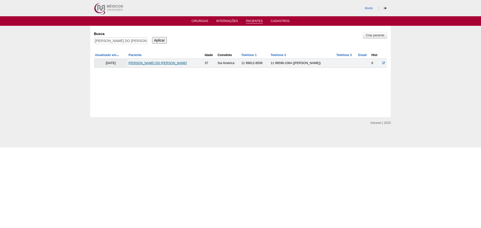
click at [141, 65] on link "GUSTAVO DO CARMO RUDINK" at bounding box center [157, 63] width 58 height 4
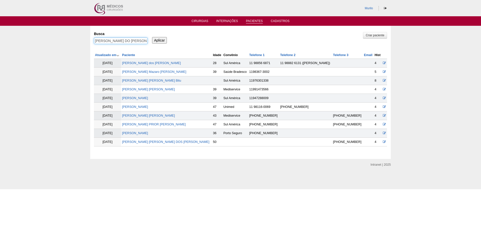
click at [94, 43] on input "[PERSON_NAME] DO [PERSON_NAME]" at bounding box center [121, 41] width 54 height 7
paste input "[PERSON_NAME]"
type input "[PERSON_NAME]"
click at [152, 37] on input "Aplicar" at bounding box center [159, 40] width 15 height 7
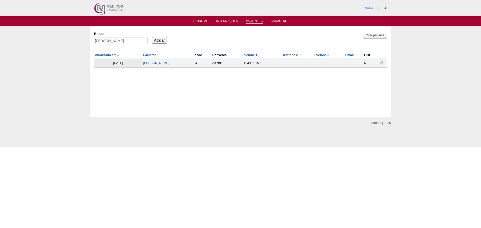
click at [94, 38] on input "[PERSON_NAME]" at bounding box center [121, 41] width 54 height 7
click at [145, 62] on link "[PERSON_NAME]" at bounding box center [156, 63] width 26 height 4
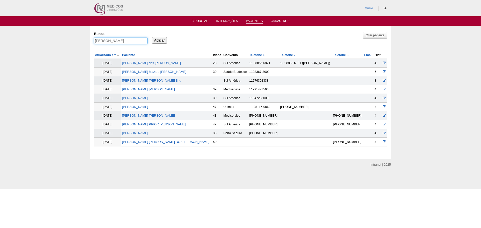
click at [97, 40] on input "[PERSON_NAME]" at bounding box center [121, 41] width 54 height 7
paste input "[PERSON_NAME] [PERSON_NAME]"
type input "[PERSON_NAME]"
click at [152, 37] on input "Aplicar" at bounding box center [159, 40] width 15 height 7
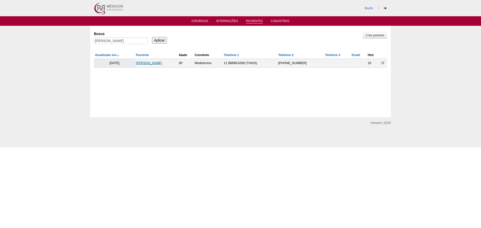
click at [139, 63] on link "[PERSON_NAME] [PERSON_NAME]" at bounding box center [149, 63] width 26 height 4
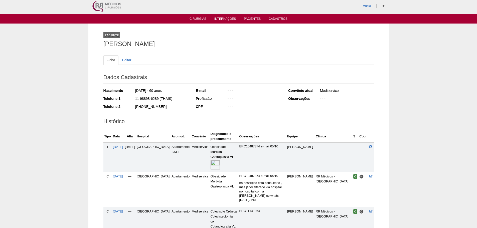
scroll to position [70, 0]
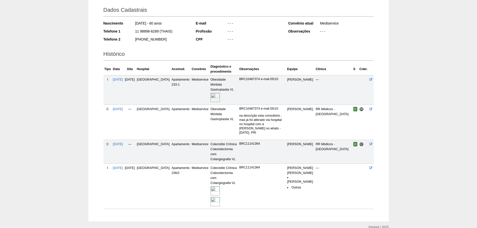
click at [210, 197] on img at bounding box center [214, 201] width 9 height 9
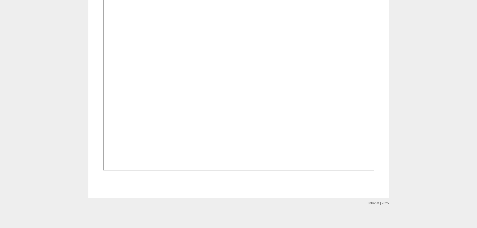
scroll to position [701, 0]
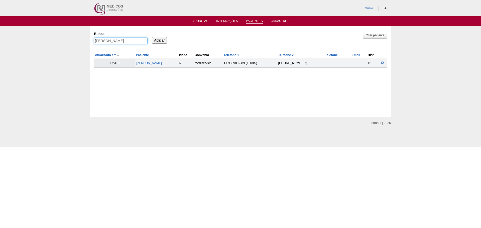
click at [139, 42] on input "EDNA MARIA DE ALMEIDA FREITAS" at bounding box center [121, 41] width 54 height 7
paste input "[PERSON_NAME]"
type input "[PERSON_NAME]"
click at [152, 37] on input "Aplicar" at bounding box center [159, 40] width 15 height 7
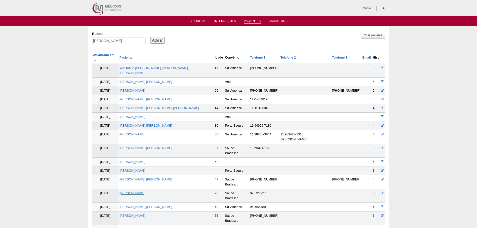
click at [139, 191] on link "[PERSON_NAME]" at bounding box center [132, 193] width 26 height 4
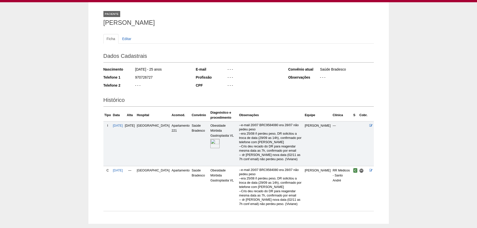
scroll to position [49, 0]
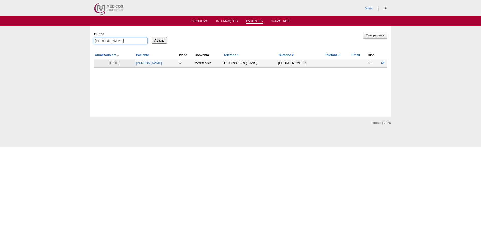
click at [126, 38] on input "[PERSON_NAME]" at bounding box center [121, 41] width 54 height 7
paste input "[PERSON_NAME]"
type input "[PERSON_NAME]"
click at [152, 37] on input "Aplicar" at bounding box center [159, 40] width 15 height 7
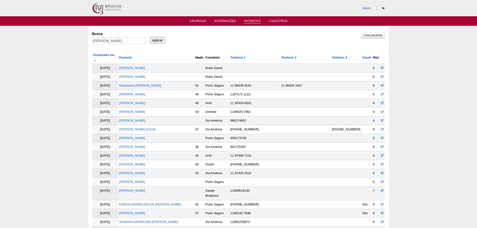
scroll to position [343, 0]
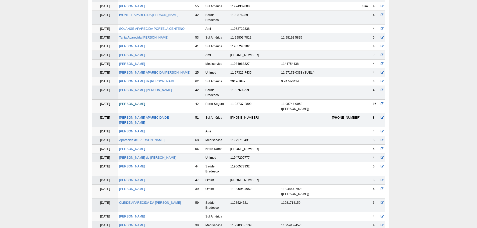
click at [145, 106] on link "ELAINE APARECIDA GONÇALVES MAGALHÃES" at bounding box center [132, 104] width 26 height 4
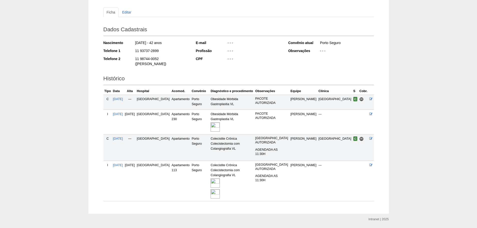
scroll to position [52, 0]
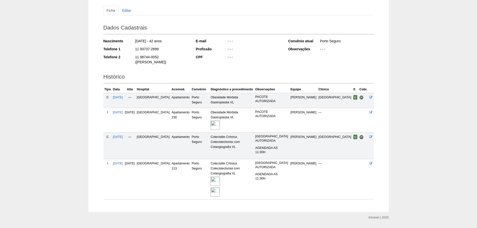
click at [219, 187] on img at bounding box center [214, 191] width 9 height 9
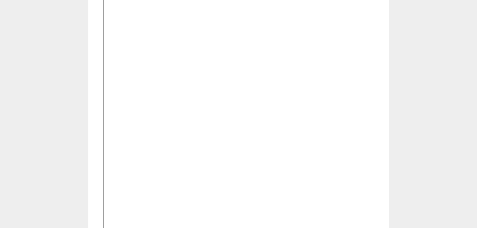
scroll to position [601, 0]
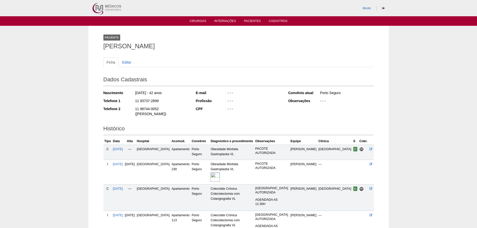
scroll to position [52, 0]
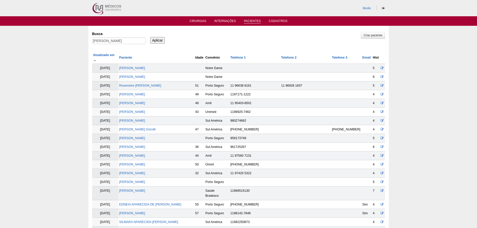
scroll to position [341, 0]
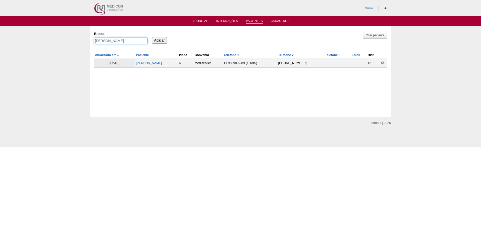
click at [107, 42] on input "ELAINE APARECIDA GONÇALVES MAGALHÃES" at bounding box center [121, 41] width 54 height 7
paste input "Maicon [PERSON_NAME] [PERSON_NAME]"
type input "Maicon [PERSON_NAME] [PERSON_NAME]"
click at [152, 37] on input "Aplicar" at bounding box center [159, 40] width 15 height 7
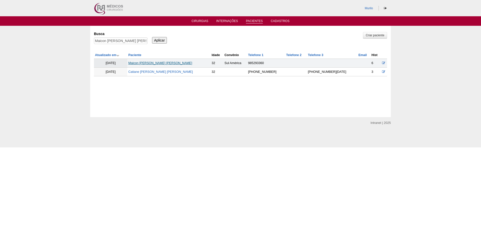
click at [152, 63] on link "Maicon Lopez Rondao" at bounding box center [160, 63] width 64 height 4
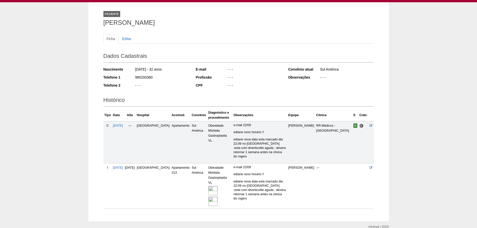
scroll to position [29, 0]
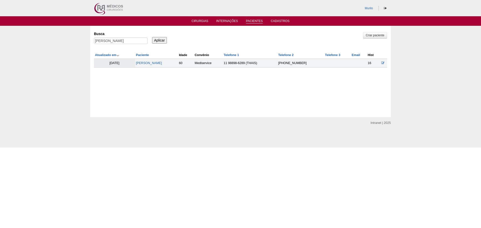
click at [118, 47] on div "Criar paciente [GEOGRAPHIC_DATA] [PERSON_NAME] Aplicar Atualizado em Paciente I…" at bounding box center [240, 49] width 293 height 38
click at [120, 41] on input "[PERSON_NAME]" at bounding box center [121, 41] width 54 height 7
paste input "[PERSON_NAME]"
type input "[PERSON_NAME]"
click at [152, 37] on input "Aplicar" at bounding box center [159, 40] width 15 height 7
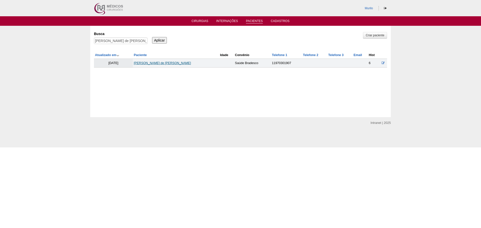
click at [155, 63] on link "Gabriel Zamarioli de Paula" at bounding box center [162, 63] width 57 height 4
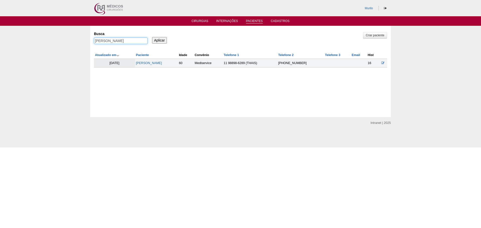
click at [126, 43] on input "Gabriel Zamarioli de Paula" at bounding box center [121, 41] width 54 height 7
paste input "NAYARA SILVA DOS SANTOS SOUSA"
type input "NAYARA SILVA DOS SANTOS SOUSA"
click at [154, 41] on input "Aplicar" at bounding box center [159, 40] width 15 height 7
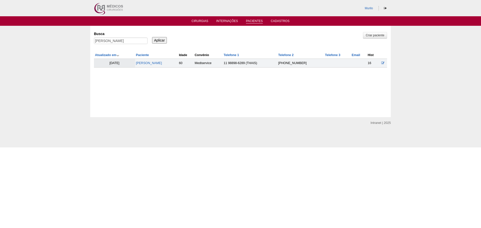
scroll to position [0, 0]
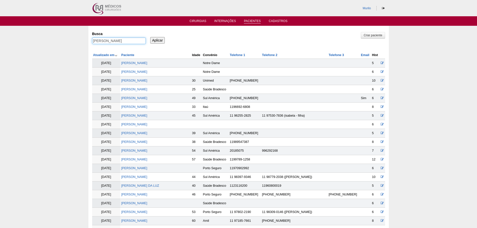
drag, startPoint x: 110, startPoint y: 40, endPoint x: 183, endPoint y: 38, distance: 73.4
click at [183, 38] on div "Busca NAYARA SILVA DOS SANTOS SOUSA Aplicar" at bounding box center [238, 38] width 293 height 17
type input "NAYARA"
click at [150, 37] on input "Aplicar" at bounding box center [157, 40] width 15 height 7
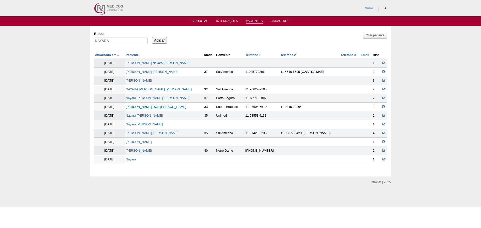
click at [160, 107] on link "[PERSON_NAME] DOS [PERSON_NAME]" at bounding box center [156, 107] width 60 height 4
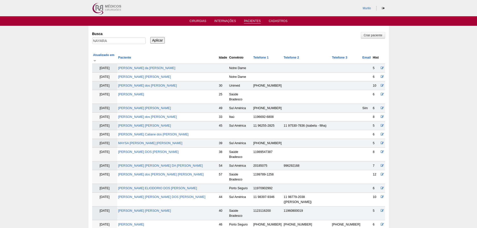
click at [124, 45] on div "NAYARA" at bounding box center [119, 42] width 54 height 9
click at [124, 43] on input "NAYARA" at bounding box center [119, 41] width 54 height 7
paste input "[PERSON_NAME] Caselhes [PERSON_NAME] [PERSON_NAME]"
type input "[PERSON_NAME] Caselhes [PERSON_NAME] [PERSON_NAME]"
click at [150, 37] on input "Aplicar" at bounding box center [157, 40] width 15 height 7
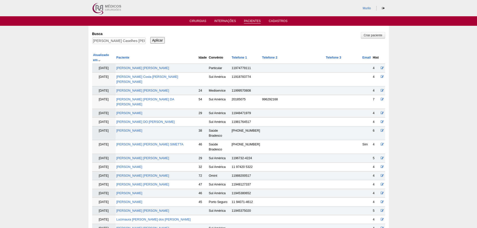
scroll to position [203, 0]
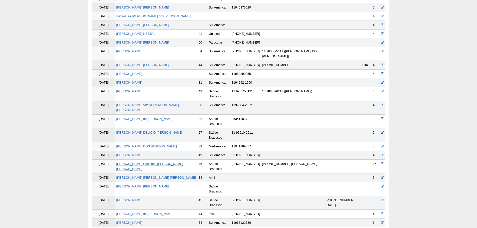
click at [138, 162] on link "[PERSON_NAME] Caselhes [PERSON_NAME] [PERSON_NAME]" at bounding box center [149, 166] width 67 height 9
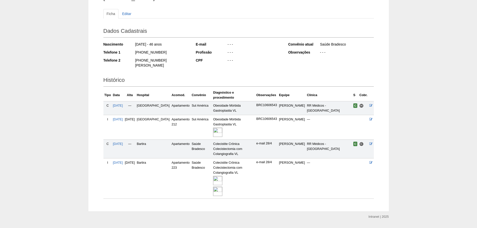
scroll to position [50, 0]
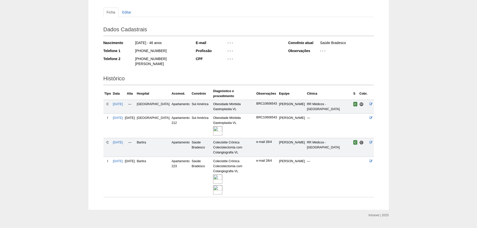
click at [213, 185] on img at bounding box center [217, 189] width 9 height 9
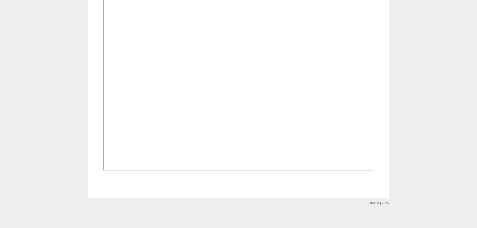
scroll to position [672, 0]
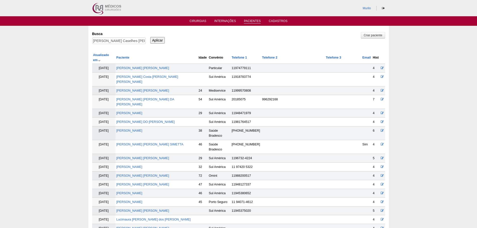
scroll to position [201, 0]
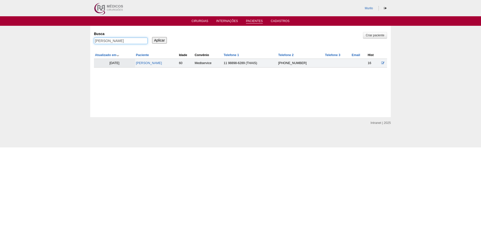
click at [113, 41] on input "NAYARA SILVA DOS SANTOS SOUSA" at bounding box center [121, 41] width 54 height 7
paste input "Simone Daniele dos Santos"
type input "Simone Daniele dos Santos"
click at [152, 37] on input "Aplicar" at bounding box center [159, 40] width 15 height 7
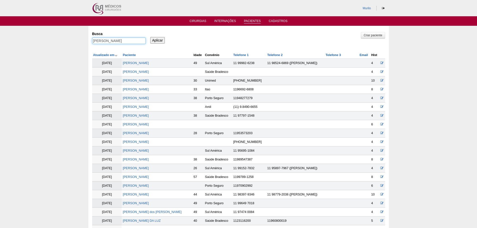
drag, startPoint x: 115, startPoint y: 42, endPoint x: 156, endPoint y: 39, distance: 40.4
click at [144, 39] on input "[PERSON_NAME]" at bounding box center [119, 41] width 54 height 7
type input "Simone"
click at [150, 37] on input "Aplicar" at bounding box center [157, 40] width 15 height 7
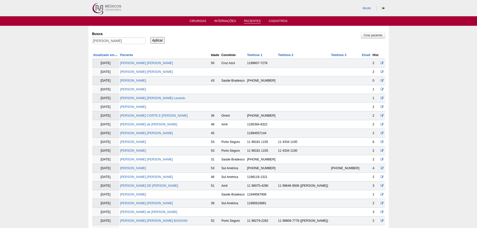
scroll to position [256, 0]
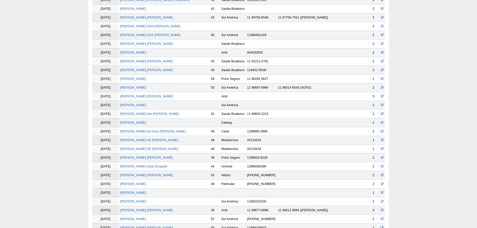
click at [151, 112] on td "[PERSON_NAME]" at bounding box center [164, 114] width 91 height 9
click at [150, 116] on link "[PERSON_NAME]" at bounding box center [149, 114] width 59 height 4
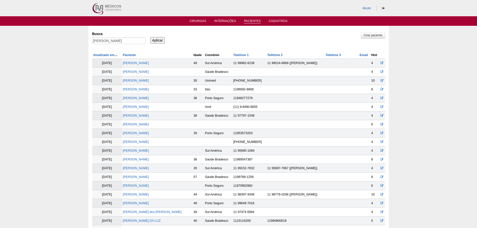
drag, startPoint x: 106, startPoint y: 32, endPoint x: 99, endPoint y: 44, distance: 14.6
click at [106, 39] on div "Busca Simone" at bounding box center [120, 38] width 57 height 17
click at [99, 43] on input "Simone" at bounding box center [119, 41] width 54 height 7
paste input "Wagner Jose Pansani Peres"
type input "Wagner Jose Pansani Peres"
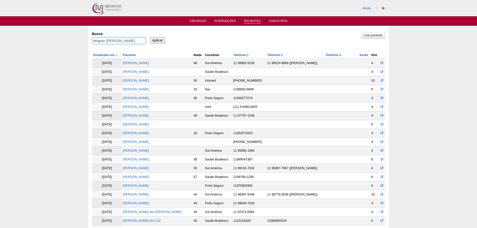
click at [150, 37] on input "Aplicar" at bounding box center [157, 40] width 15 height 7
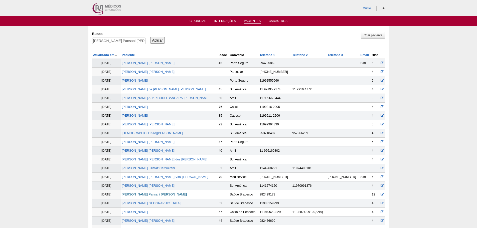
click at [147, 194] on link "[PERSON_NAME] Pansani [PERSON_NAME]" at bounding box center [154, 195] width 65 height 4
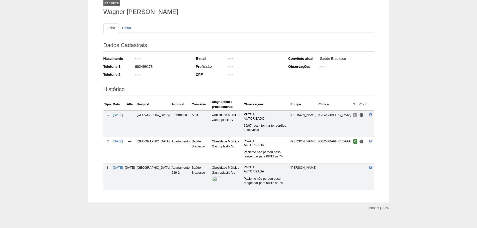
scroll to position [35, 0]
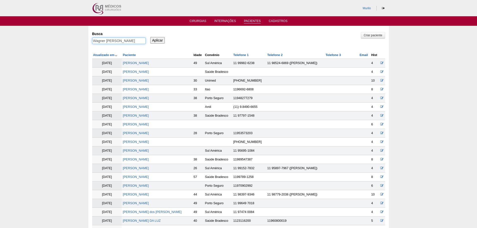
click at [110, 44] on input "Wagner [PERSON_NAME]" at bounding box center [119, 41] width 54 height 7
paste input "[PERSON_NAME]"
type input "[PERSON_NAME]"
click at [150, 37] on input "Aplicar" at bounding box center [157, 40] width 15 height 7
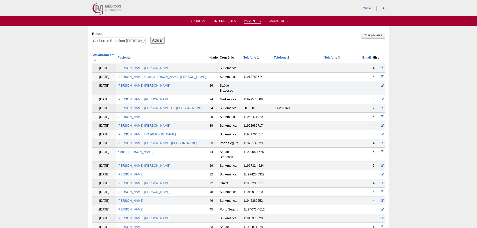
click at [92, 38] on input "Guilherme Brazoloto [PERSON_NAME] [PERSON_NAME]" at bounding box center [119, 41] width 54 height 7
click at [150, 37] on input "Aplicar" at bounding box center [157, 40] width 15 height 7
drag, startPoint x: 110, startPoint y: 41, endPoint x: 247, endPoint y: 44, distance: 136.4
click at [247, 44] on div "Busca Guilherme Brazoloto Gomes Pereira Aplicar" at bounding box center [238, 38] width 293 height 17
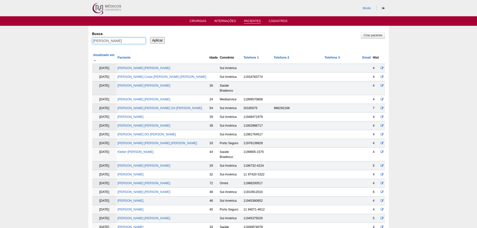
scroll to position [0, 0]
type input "Guilherme"
click at [150, 37] on input "Aplicar" at bounding box center [157, 40] width 15 height 7
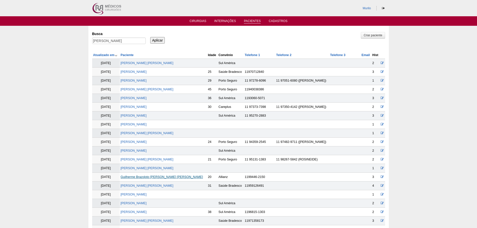
click at [130, 177] on link "[PERSON_NAME]" at bounding box center [162, 177] width 82 height 4
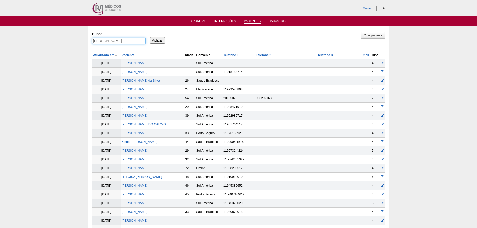
click at [138, 40] on input "Guilherme" at bounding box center [119, 41] width 54 height 7
paste input "THAIS LUPETTI CECATO"
type input "THAIS LUPETTI CECATO"
click at [150, 37] on input "Aplicar" at bounding box center [157, 40] width 15 height 7
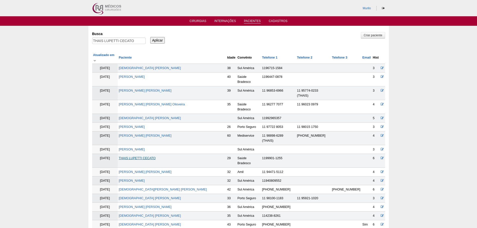
click at [141, 156] on link "THAIS LUPETTI CECATO" at bounding box center [137, 158] width 37 height 4
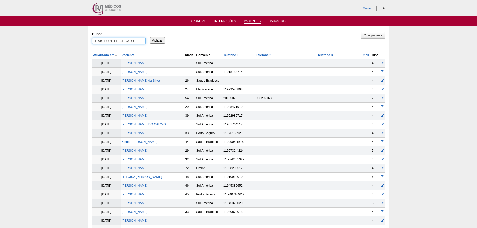
click at [100, 44] on input "THAIS LUPETTI CECATO" at bounding box center [119, 41] width 54 height 7
paste input "[PERSON_NAME]"
type input "[PERSON_NAME]"
click at [150, 37] on input "Aplicar" at bounding box center [157, 40] width 15 height 7
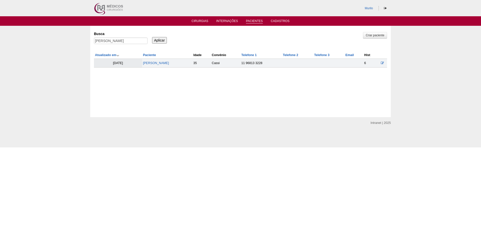
click at [159, 66] on td "[PERSON_NAME]" at bounding box center [167, 63] width 50 height 9
click at [161, 65] on link "[PERSON_NAME]" at bounding box center [156, 63] width 26 height 4
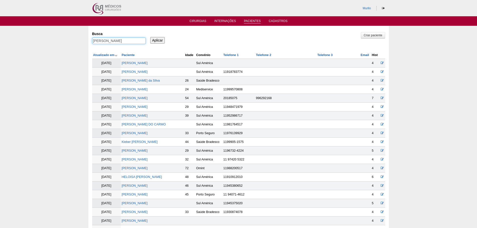
click at [134, 40] on input "[PERSON_NAME]" at bounding box center [119, 41] width 54 height 7
paste input "[PERSON_NAME]"
type input "[PERSON_NAME]"
click at [150, 37] on input "Aplicar" at bounding box center [157, 40] width 15 height 7
